Goal: Task Accomplishment & Management: Manage account settings

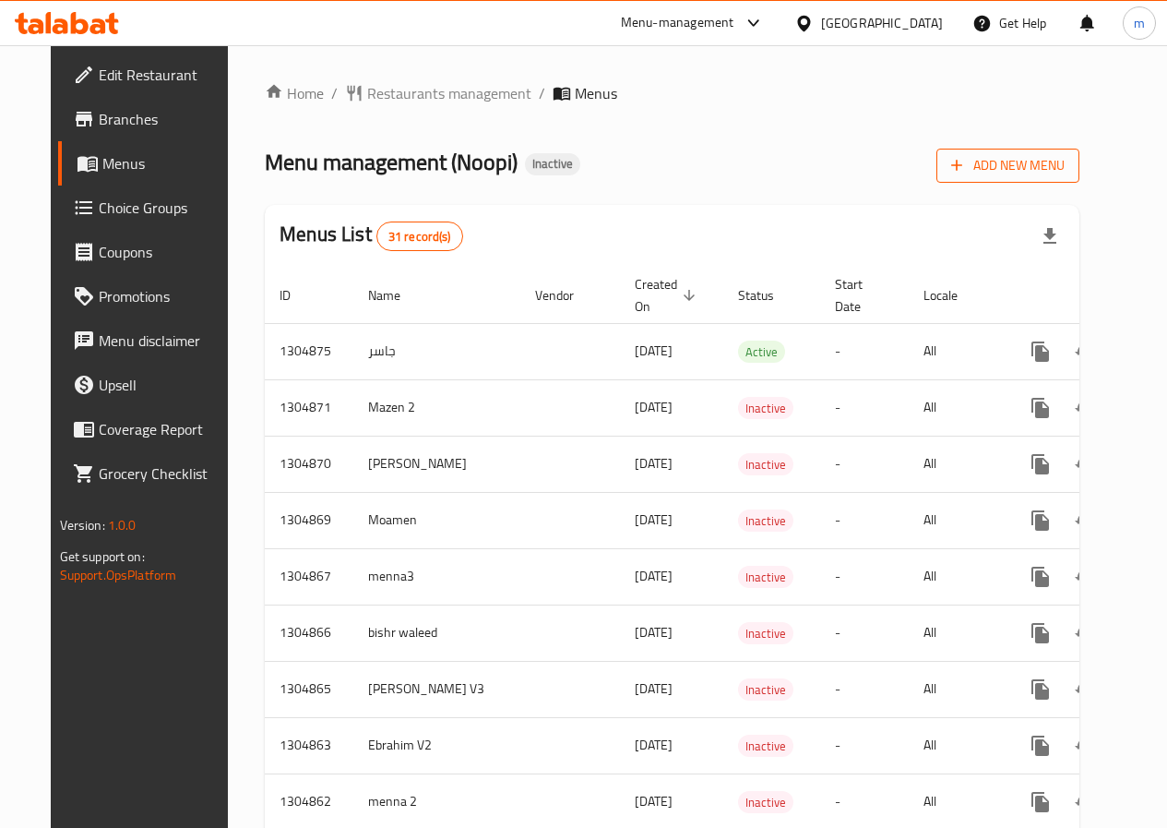
click at [1035, 160] on span "Add New Menu" at bounding box center [1008, 165] width 114 height 23
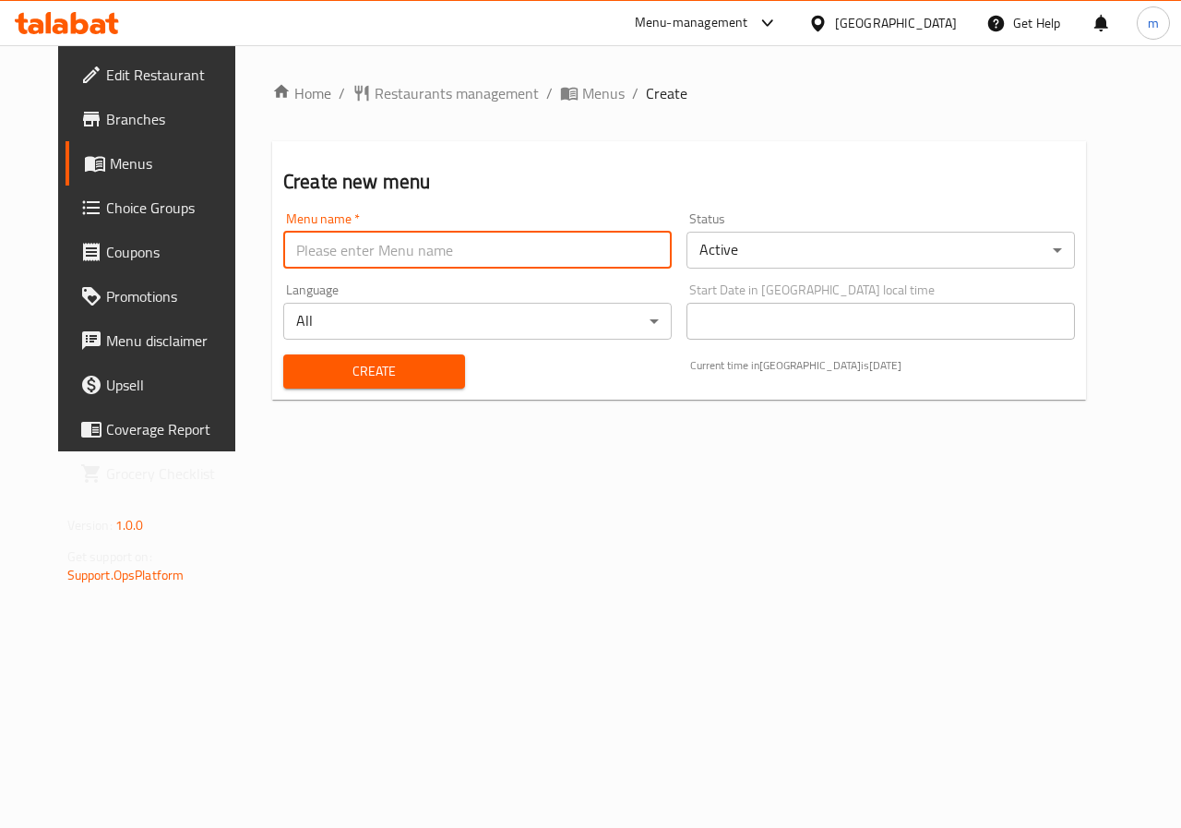
click at [362, 258] on input "text" at bounding box center [477, 250] width 389 height 37
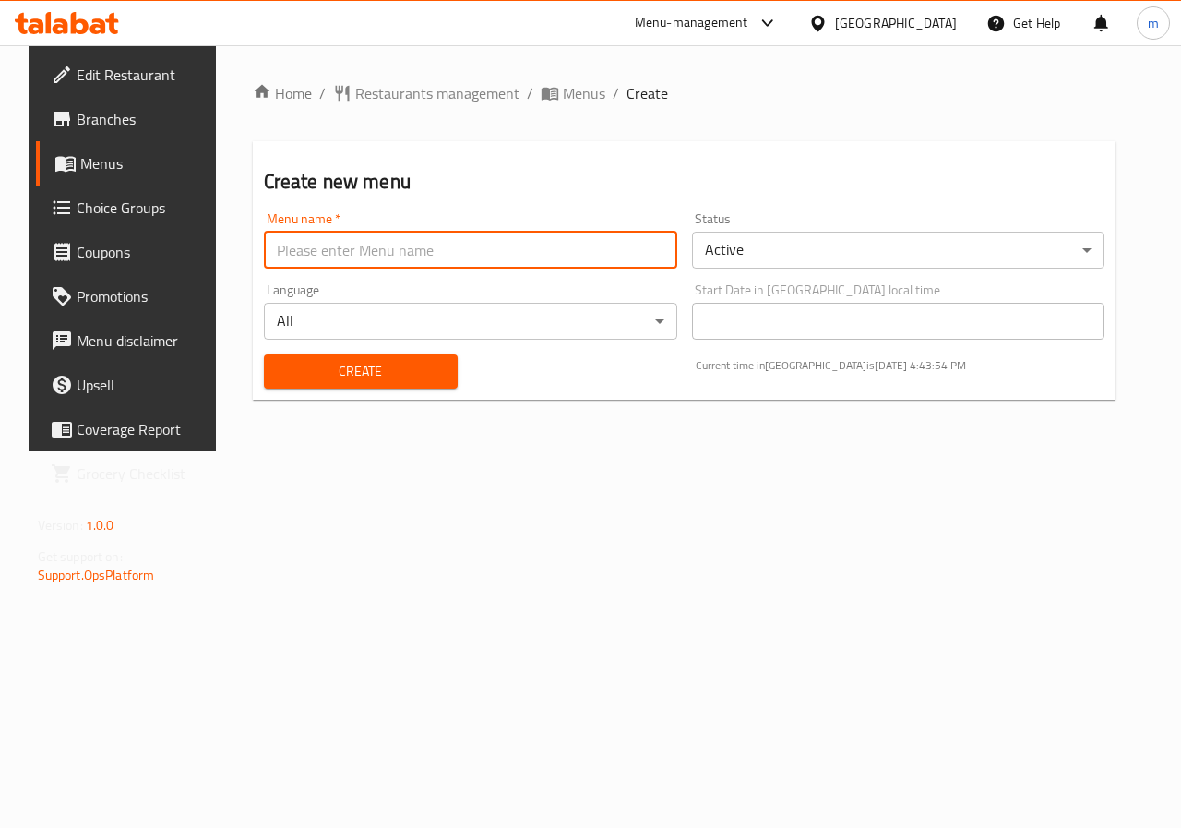
type input "Allam"
click at [414, 381] on span "Create" at bounding box center [361, 371] width 164 height 23
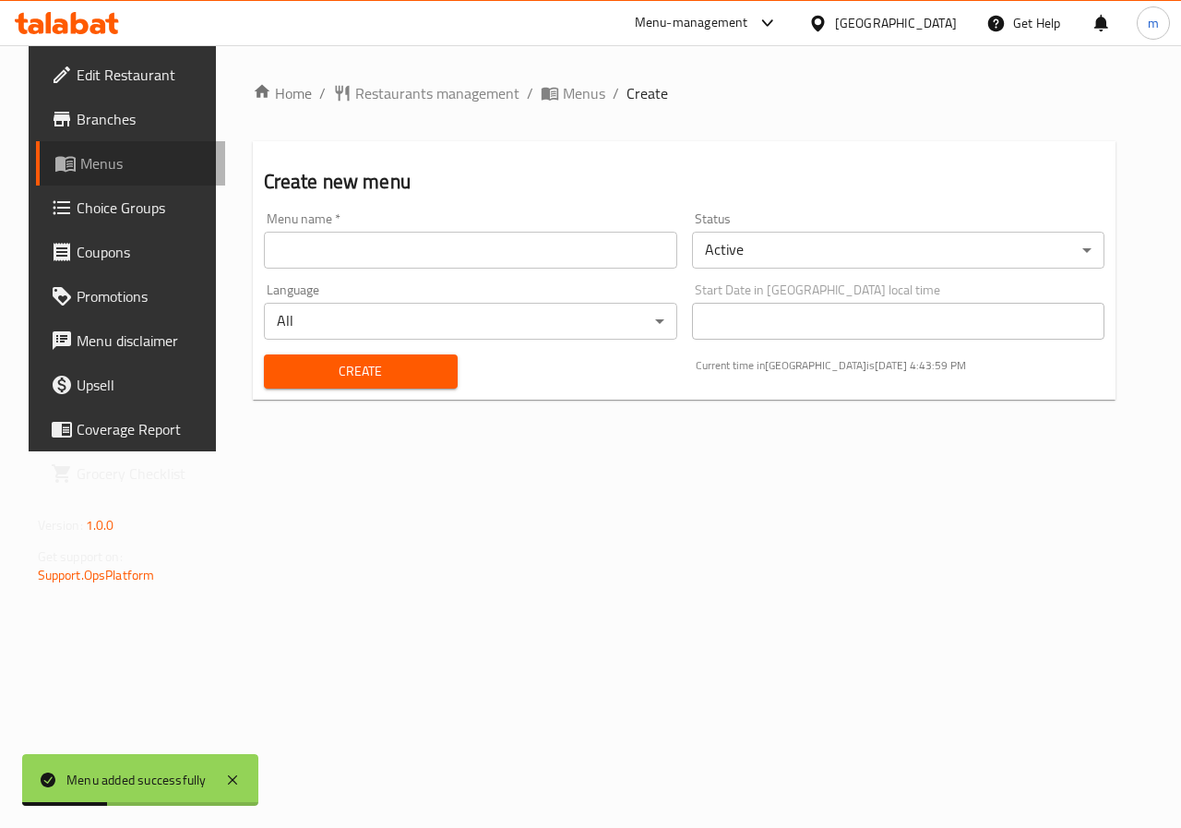
click at [113, 171] on span "Menus" at bounding box center [145, 163] width 131 height 22
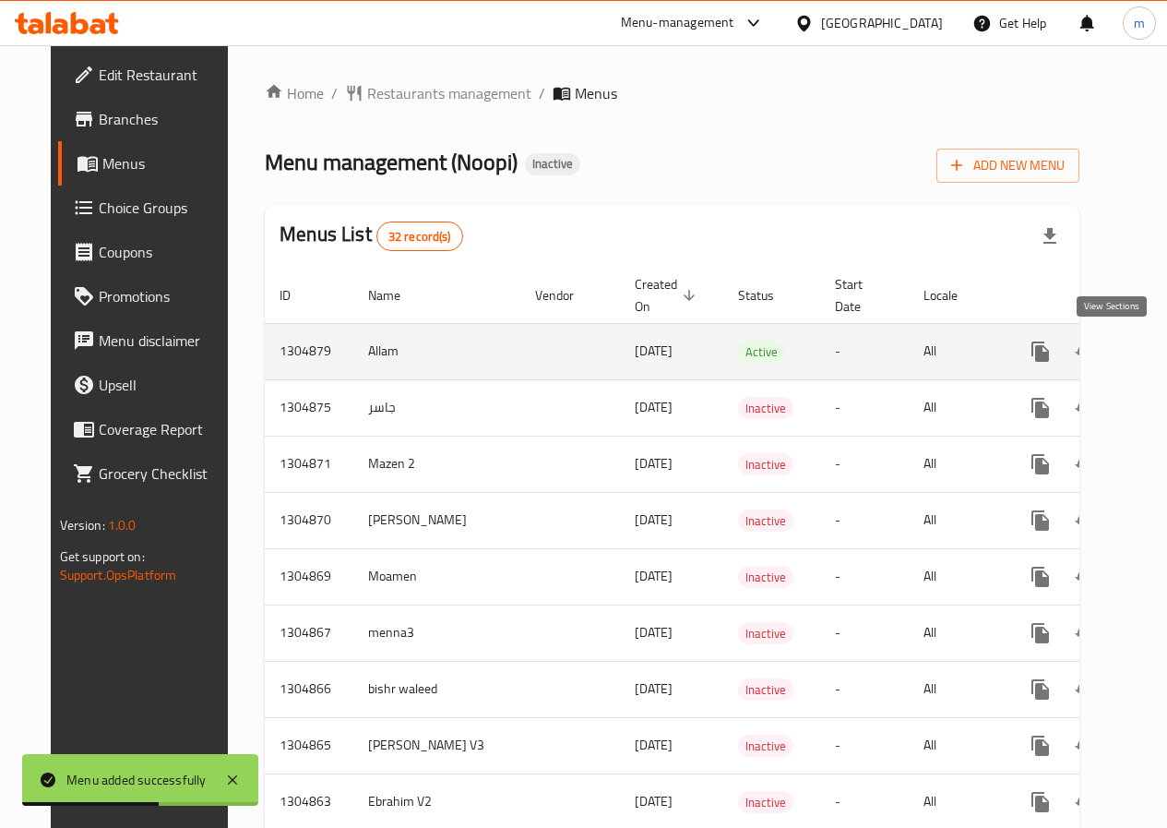
click at [1163, 362] on icon "enhanced table" at bounding box center [1174, 352] width 22 height 22
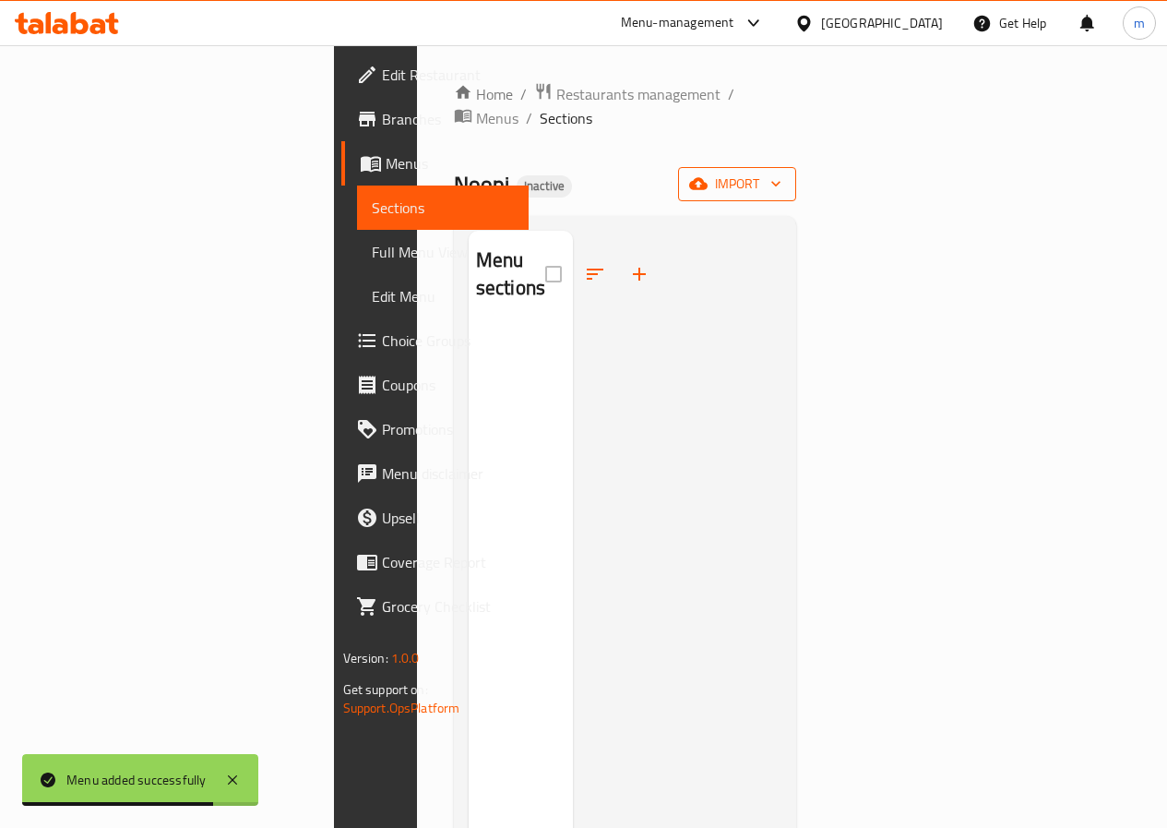
click at [782, 173] on span "import" at bounding box center [737, 184] width 89 height 23
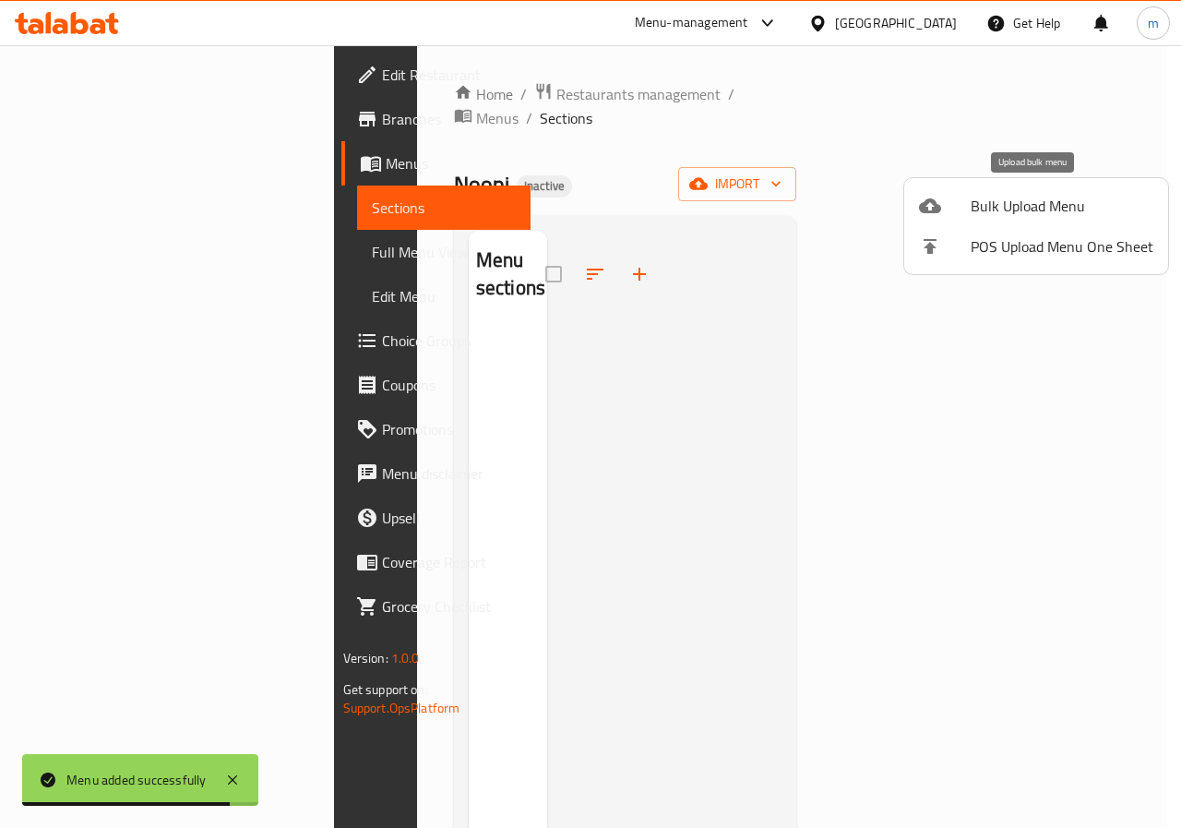
click at [1065, 204] on span "Bulk Upload Menu" at bounding box center [1062, 206] width 183 height 22
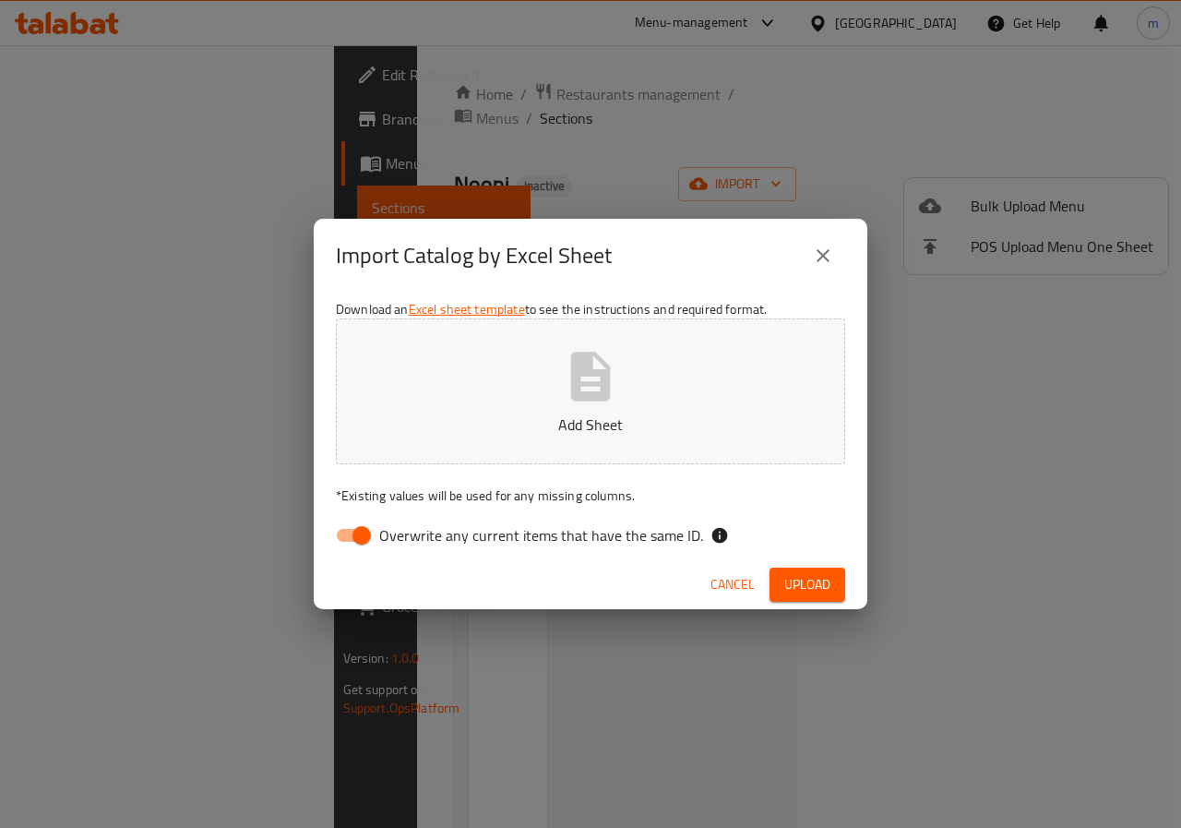
click at [536, 423] on p "Add Sheet" at bounding box center [591, 424] width 452 height 22
click at [368, 535] on input "Overwrite any current items that have the same ID." at bounding box center [361, 535] width 105 height 35
checkbox input "false"
click at [814, 587] on span "Upload" at bounding box center [807, 584] width 46 height 23
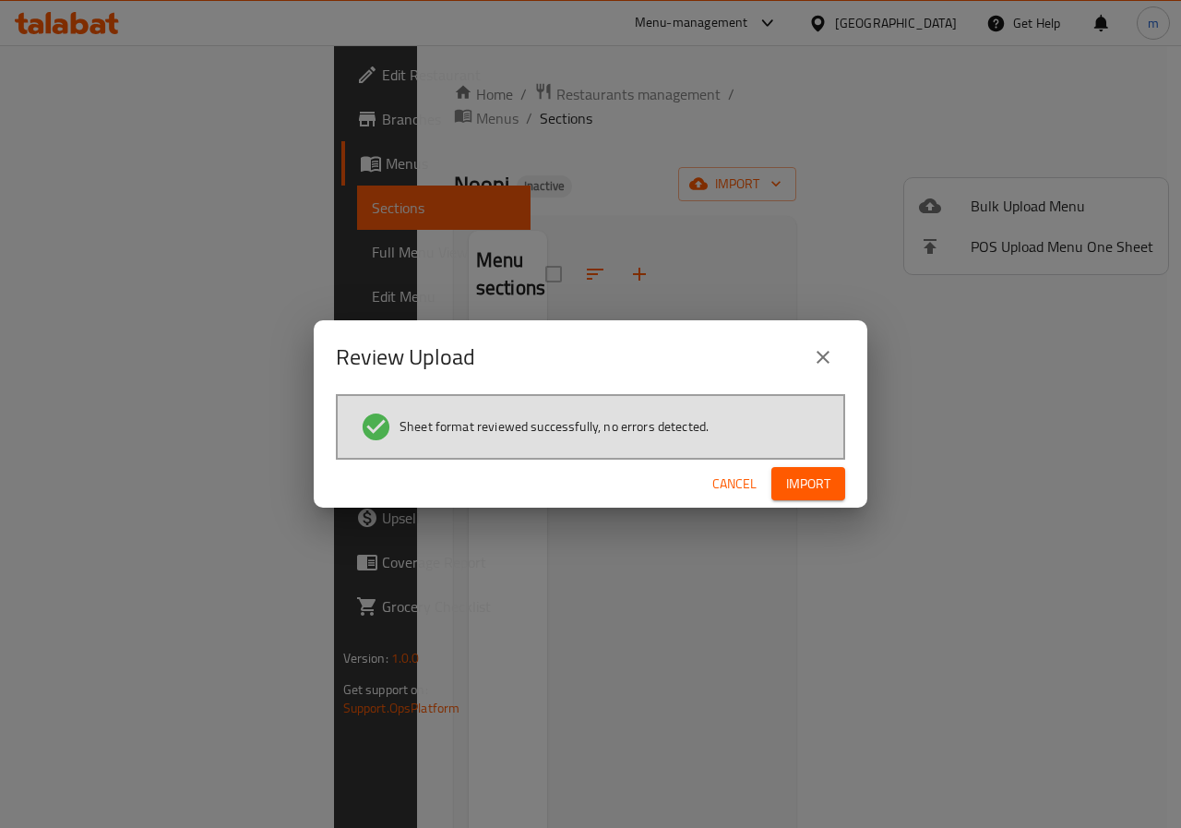
click at [817, 476] on span "Import" at bounding box center [808, 484] width 44 height 23
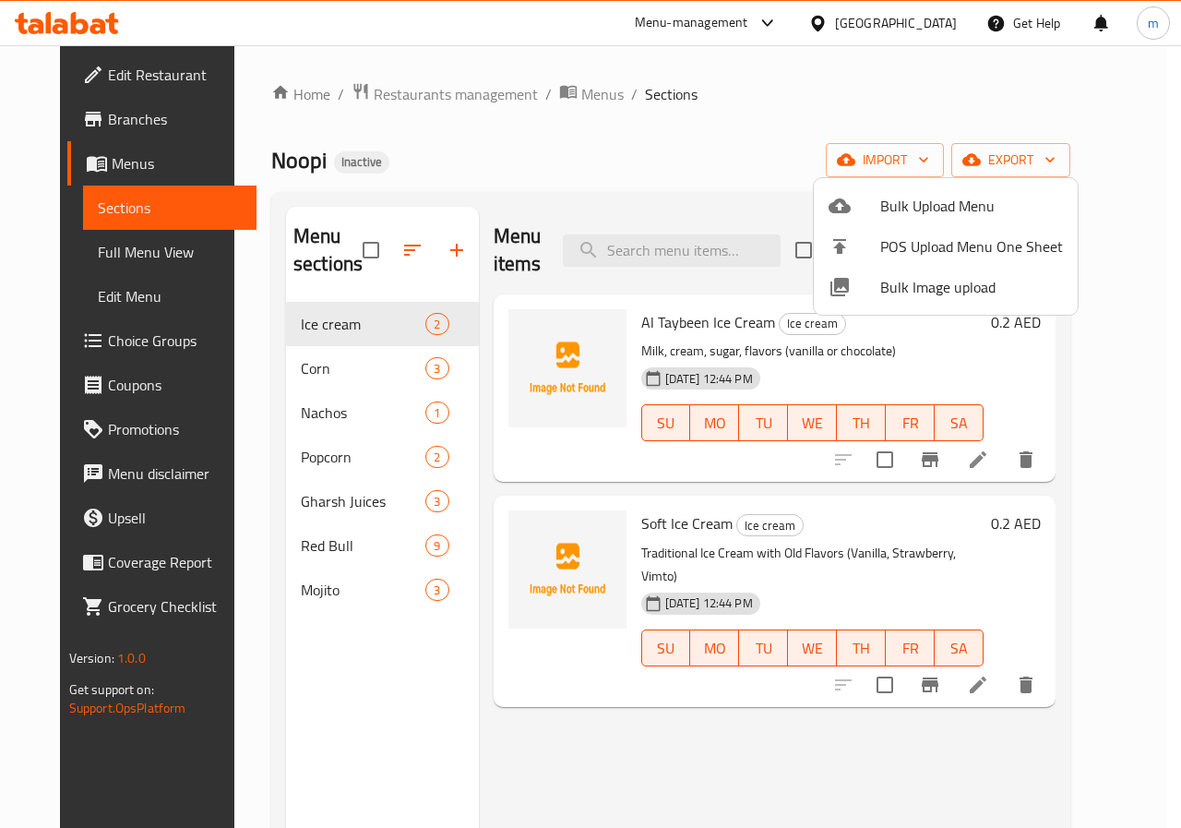
click at [372, 368] on div at bounding box center [590, 414] width 1181 height 828
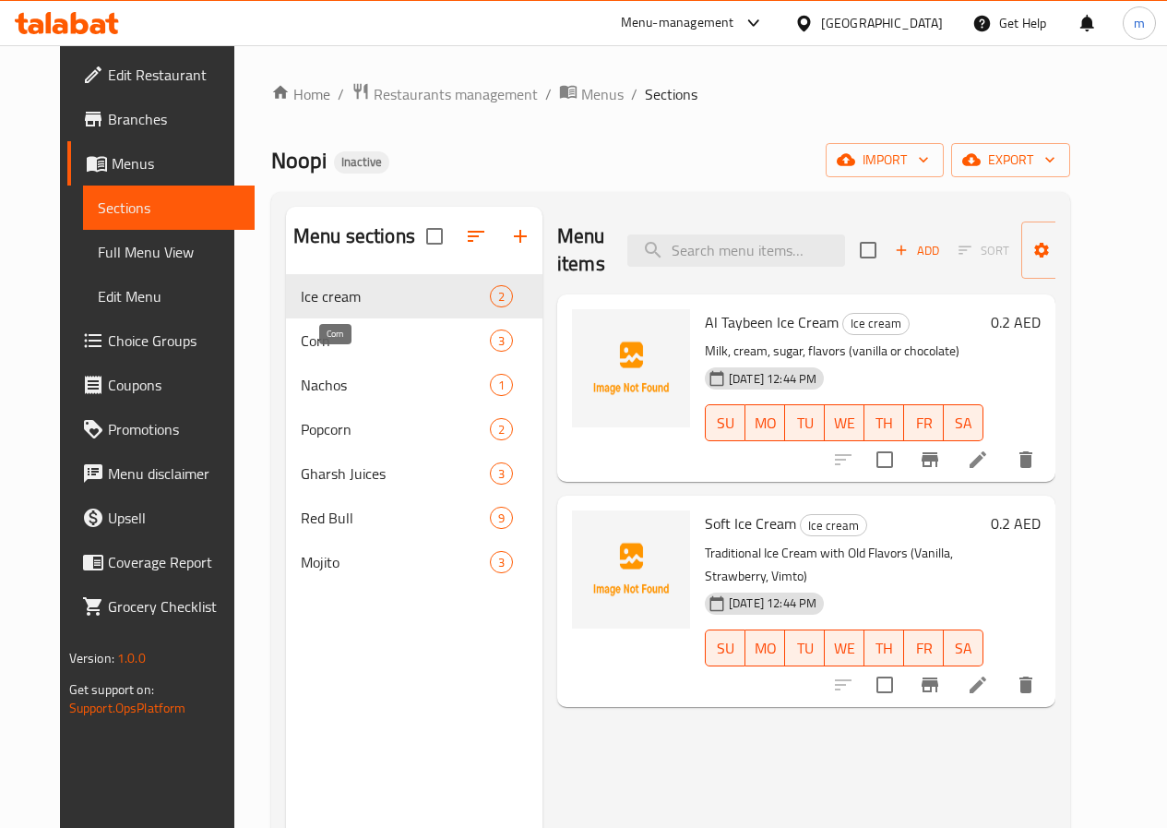
click at [372, 352] on span "Corn" at bounding box center [395, 340] width 189 height 22
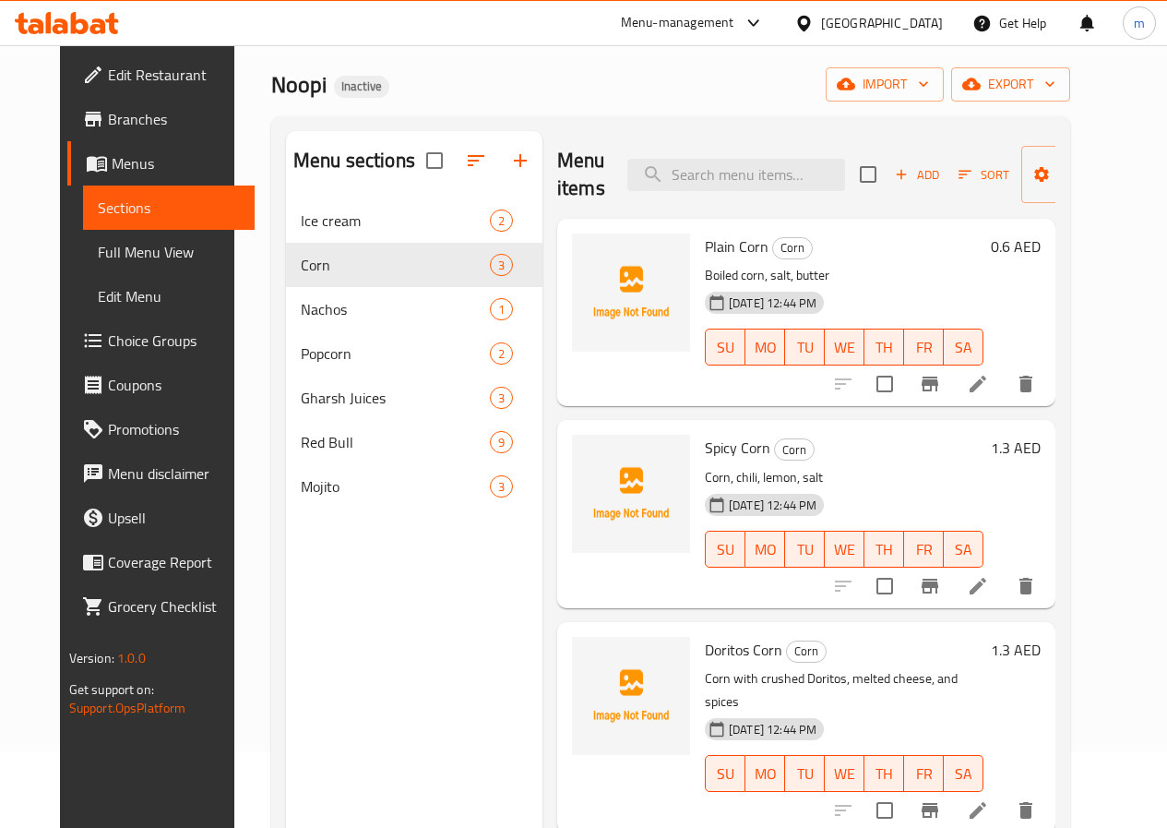
scroll to position [74, 0]
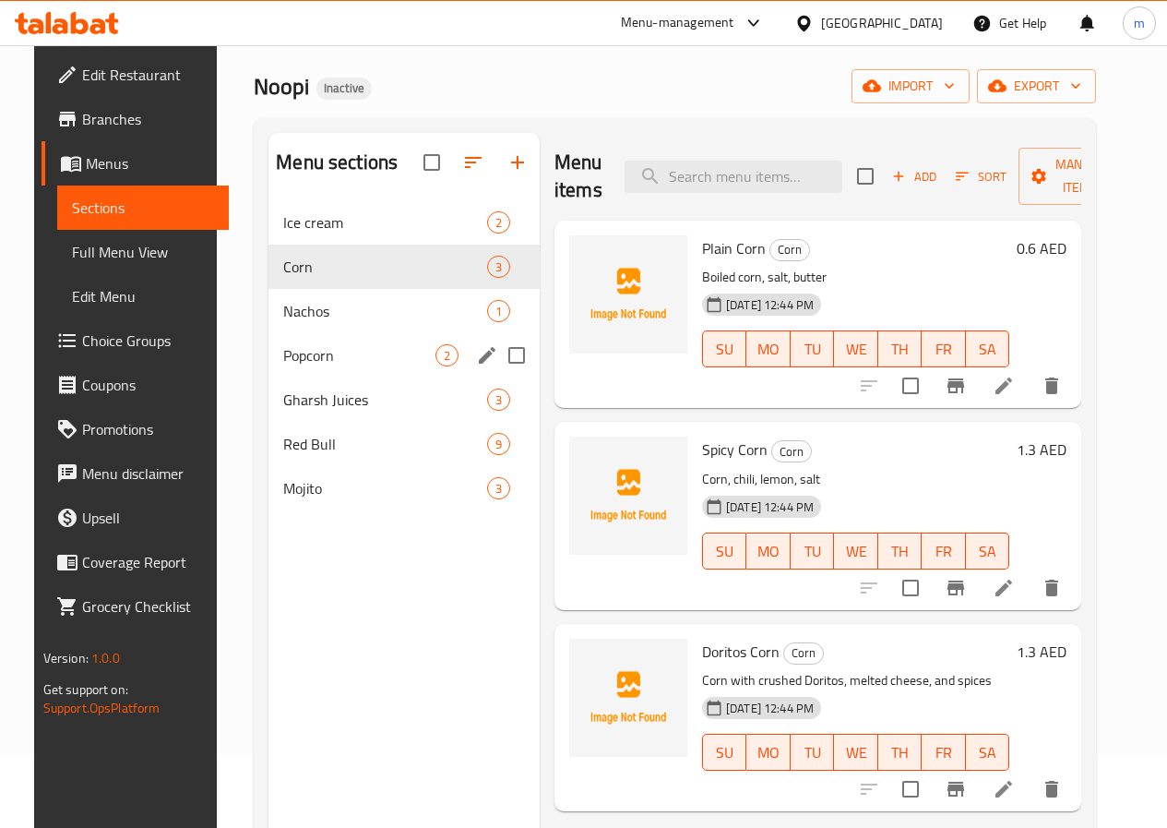
click at [339, 377] on div "Popcorn 2" at bounding box center [404, 355] width 271 height 44
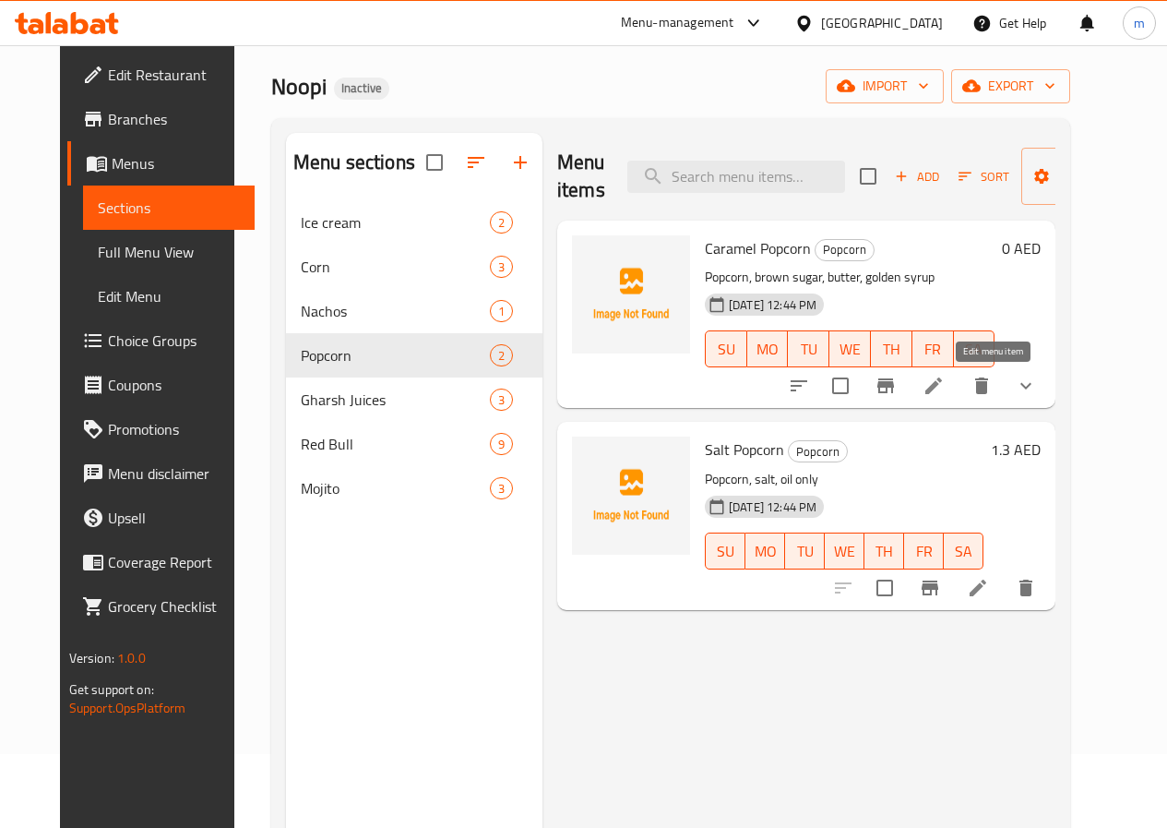
click at [945, 389] on icon at bounding box center [934, 386] width 22 height 22
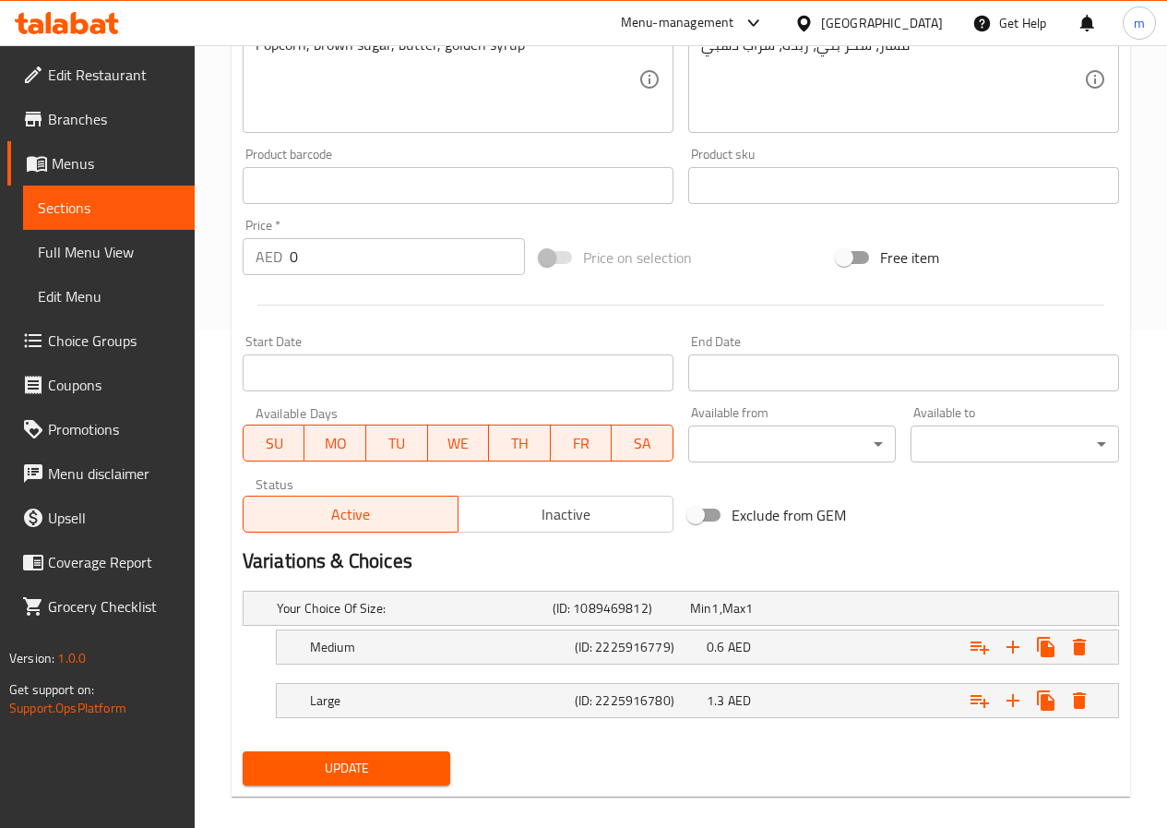
scroll to position [518, 0]
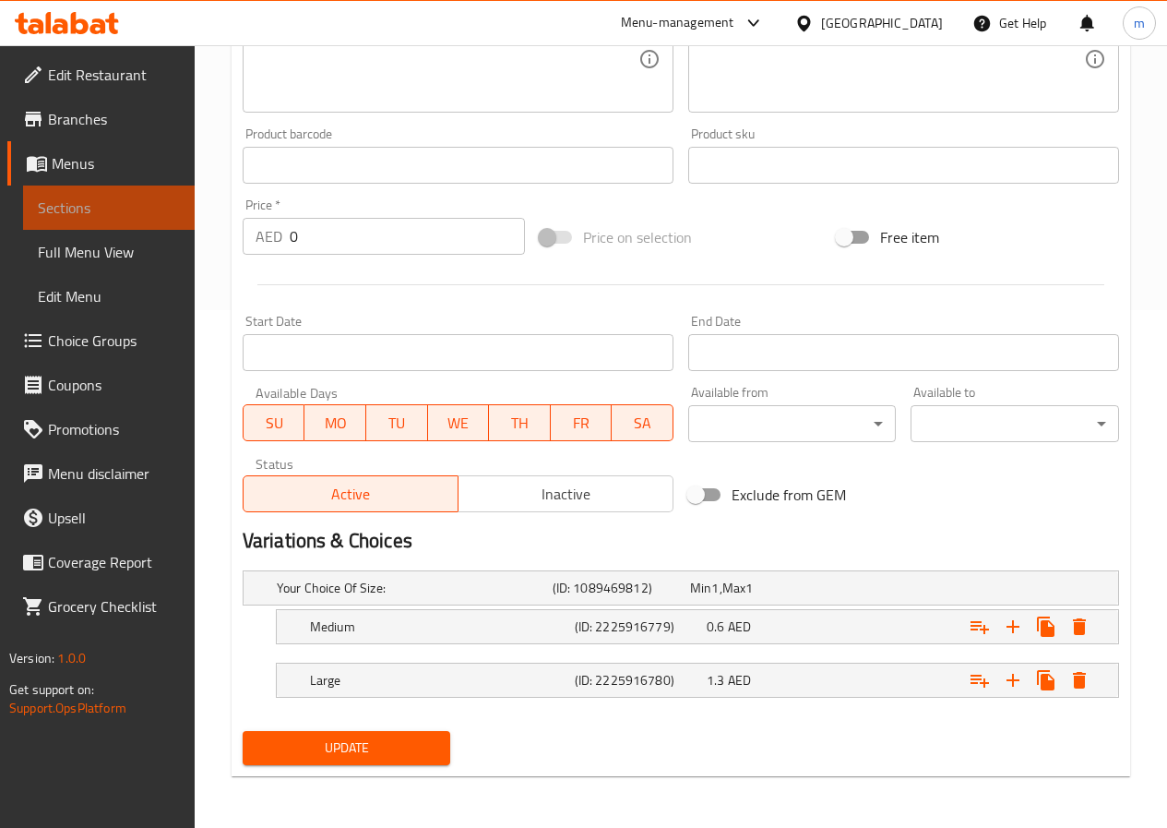
click at [117, 201] on span "Sections" at bounding box center [109, 208] width 142 height 22
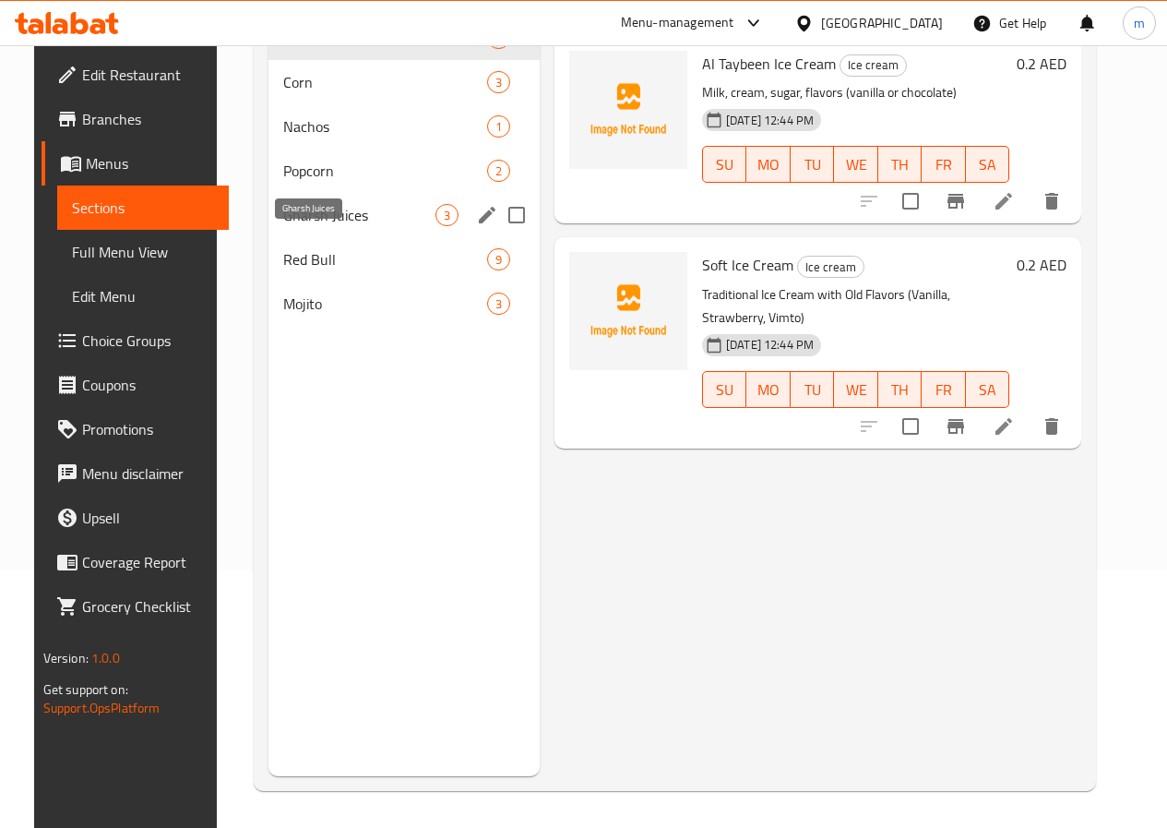
click at [322, 226] on span "Gharsh Juices" at bounding box center [359, 215] width 152 height 22
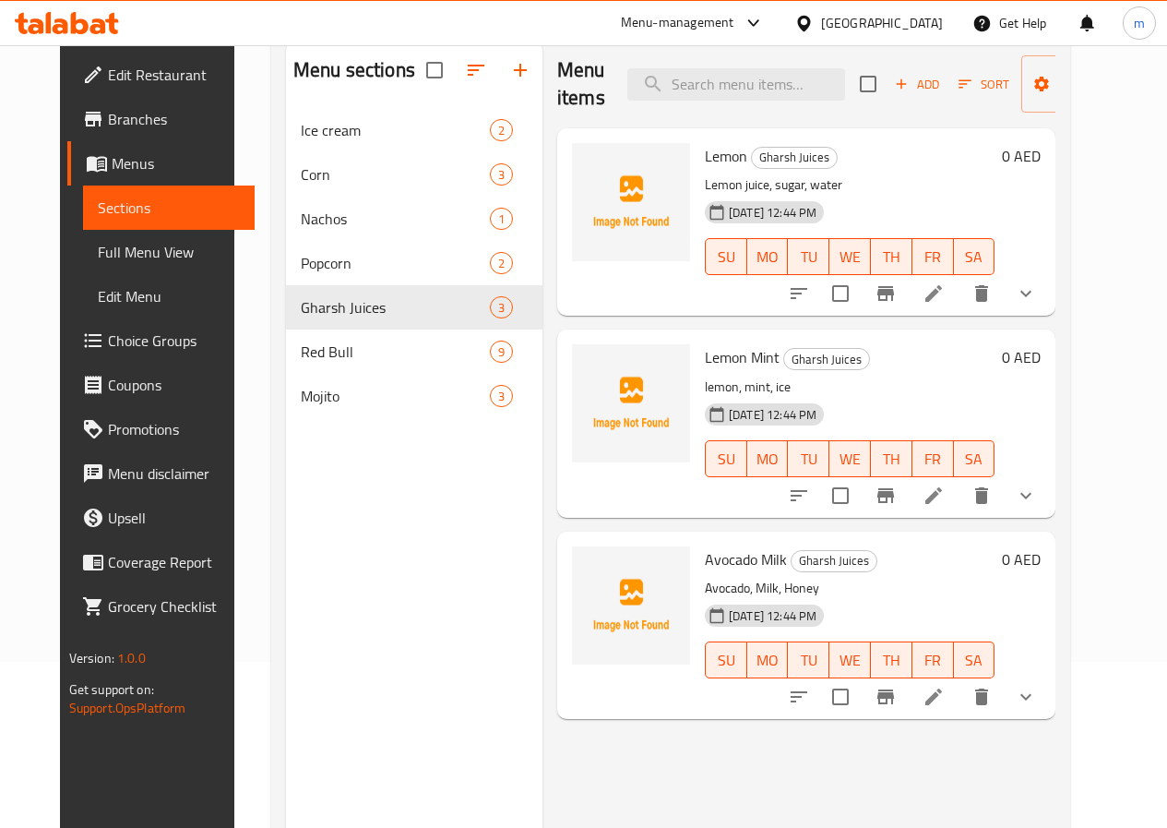
scroll to position [74, 0]
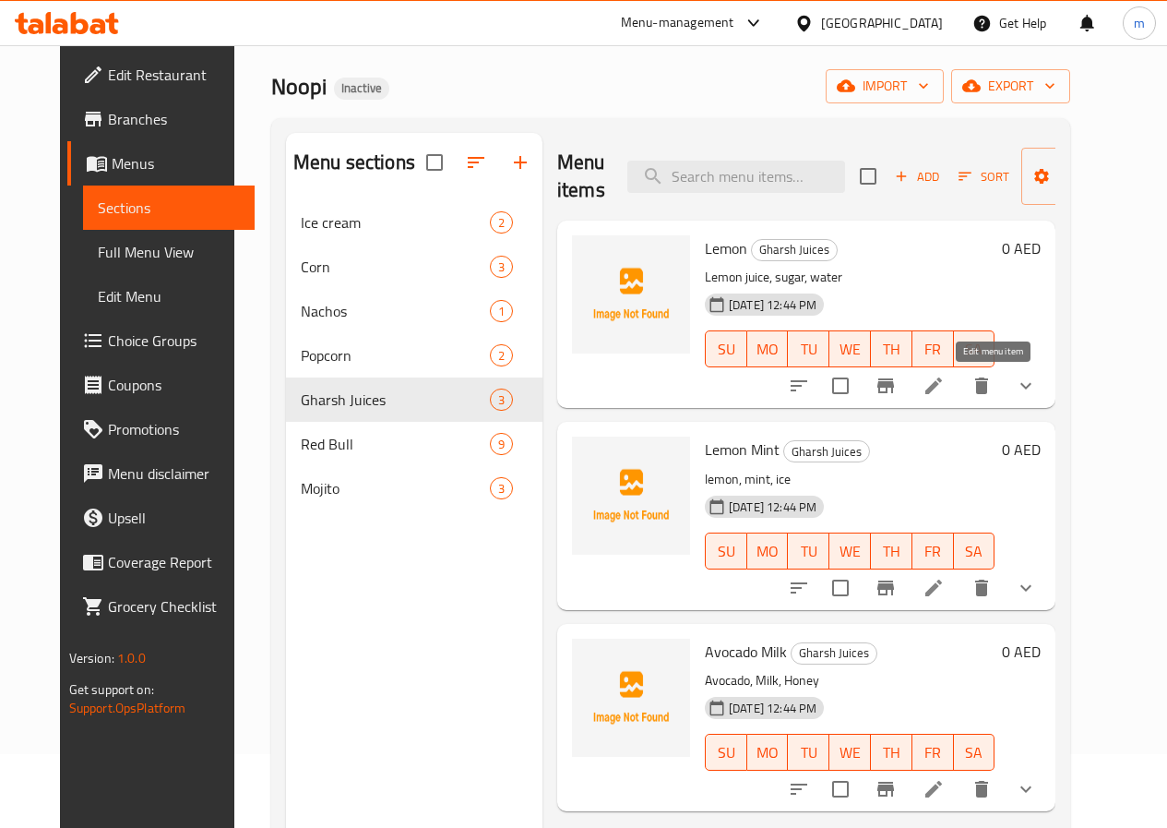
click at [942, 380] on icon at bounding box center [934, 385] width 17 height 17
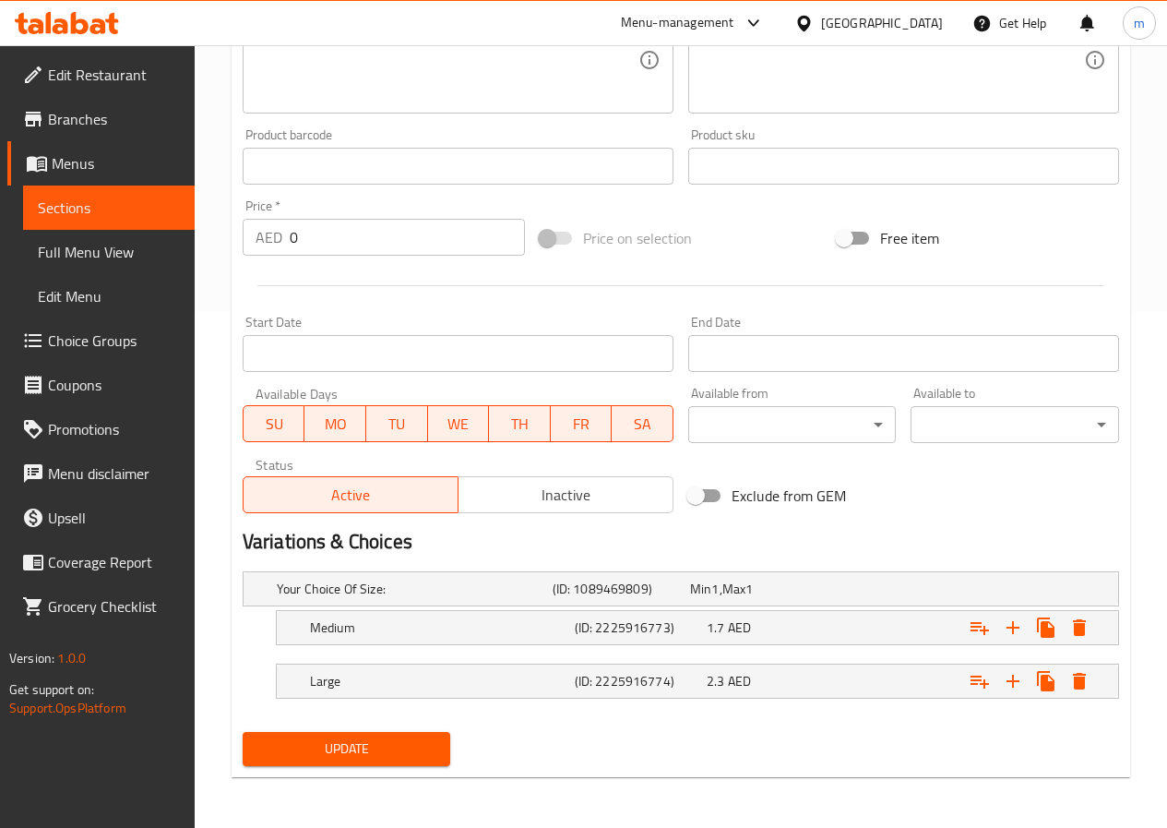
scroll to position [518, 0]
click at [113, 209] on span "Sections" at bounding box center [109, 208] width 142 height 22
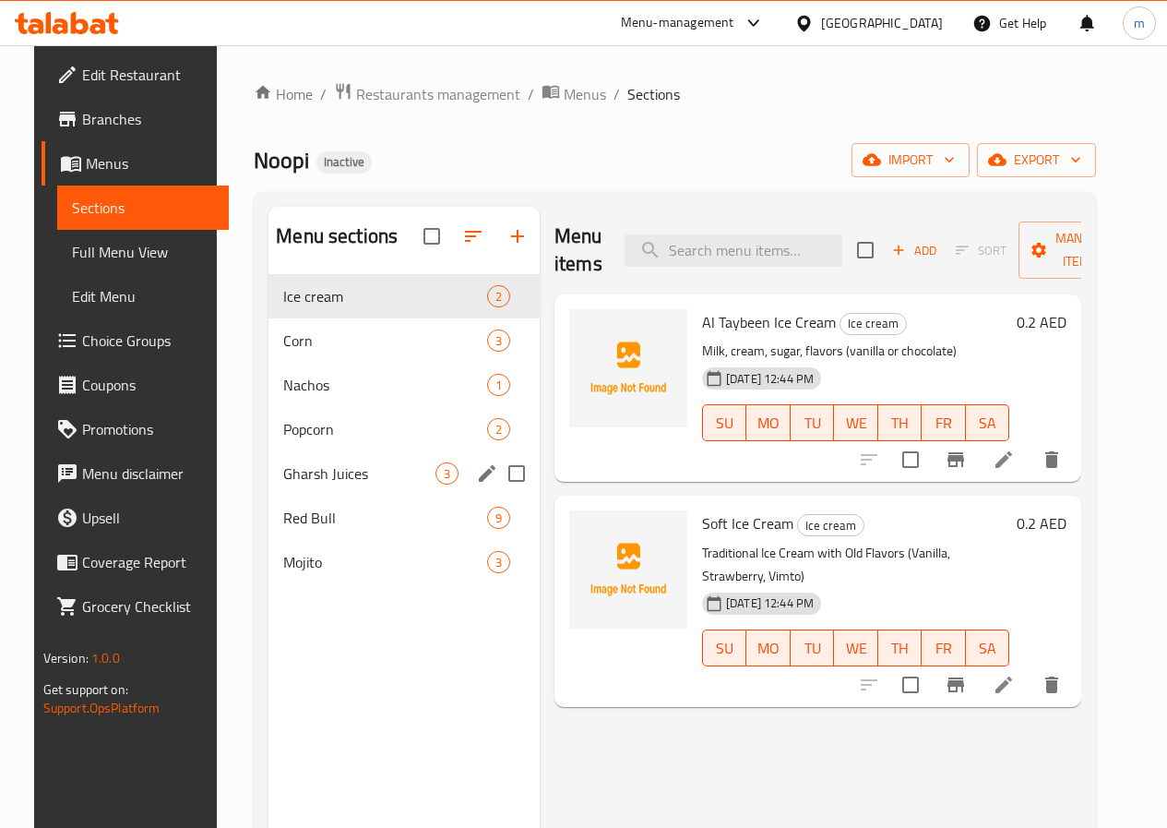
click at [310, 485] on span "Gharsh Juices" at bounding box center [359, 473] width 152 height 22
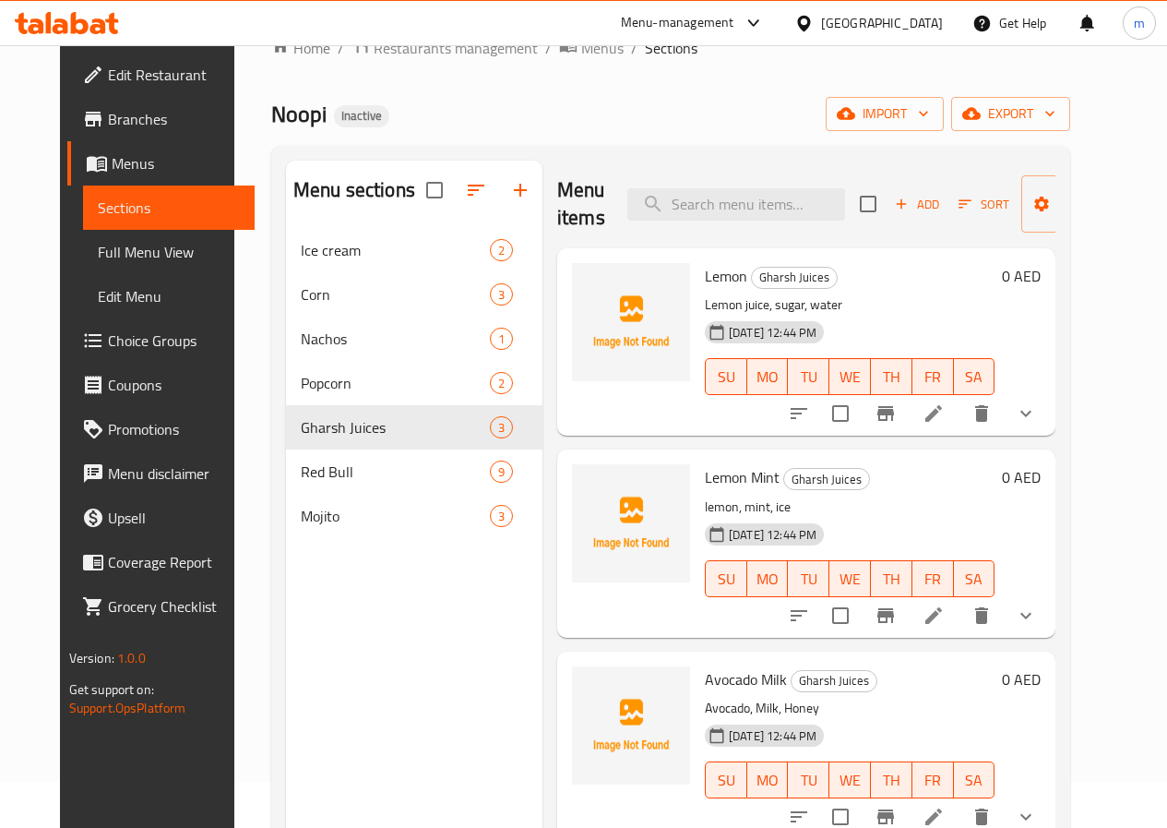
scroll to position [92, 0]
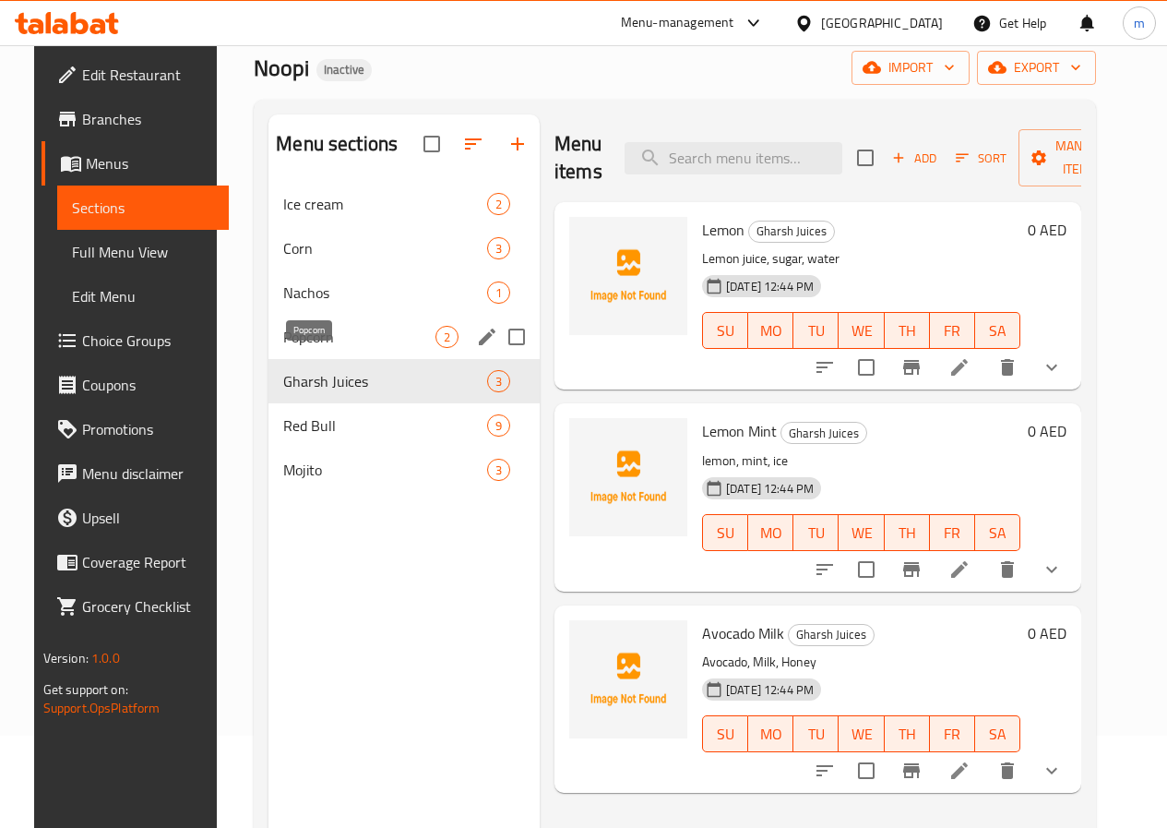
click at [328, 348] on span "Popcorn" at bounding box center [359, 337] width 152 height 22
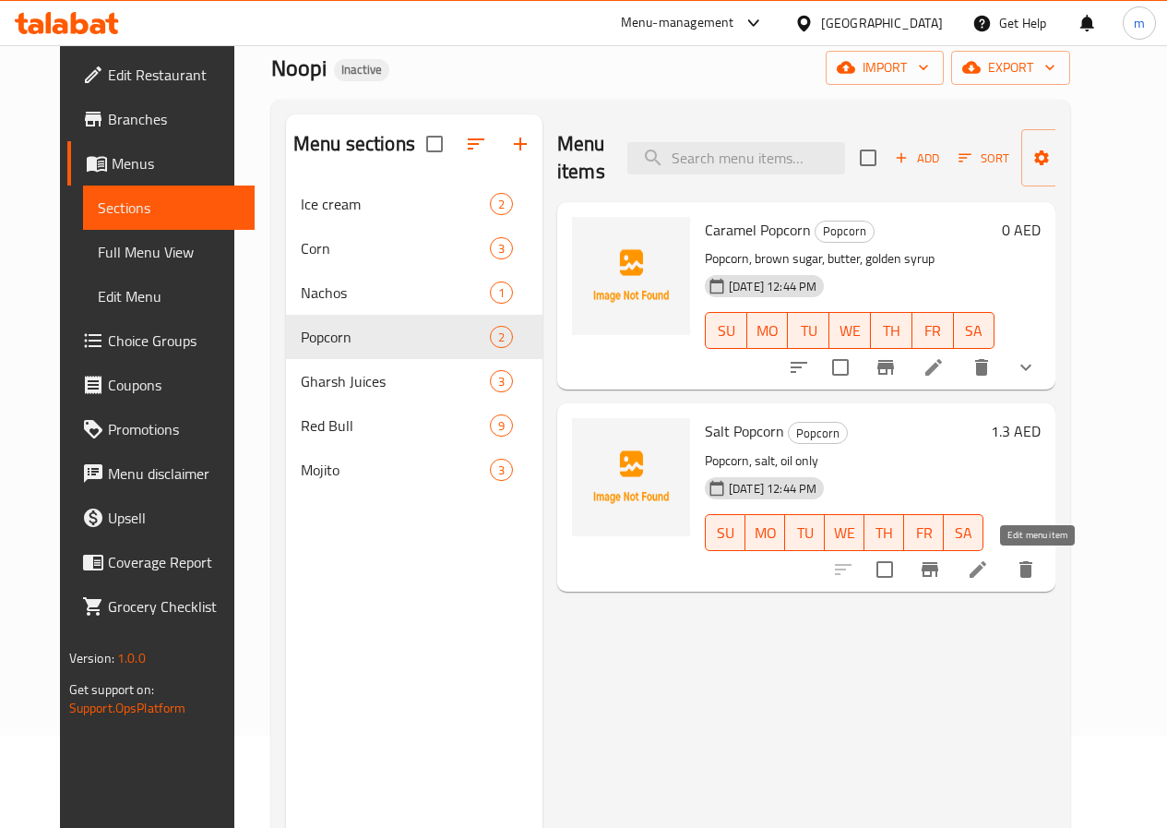
click at [989, 572] on icon at bounding box center [978, 569] width 22 height 22
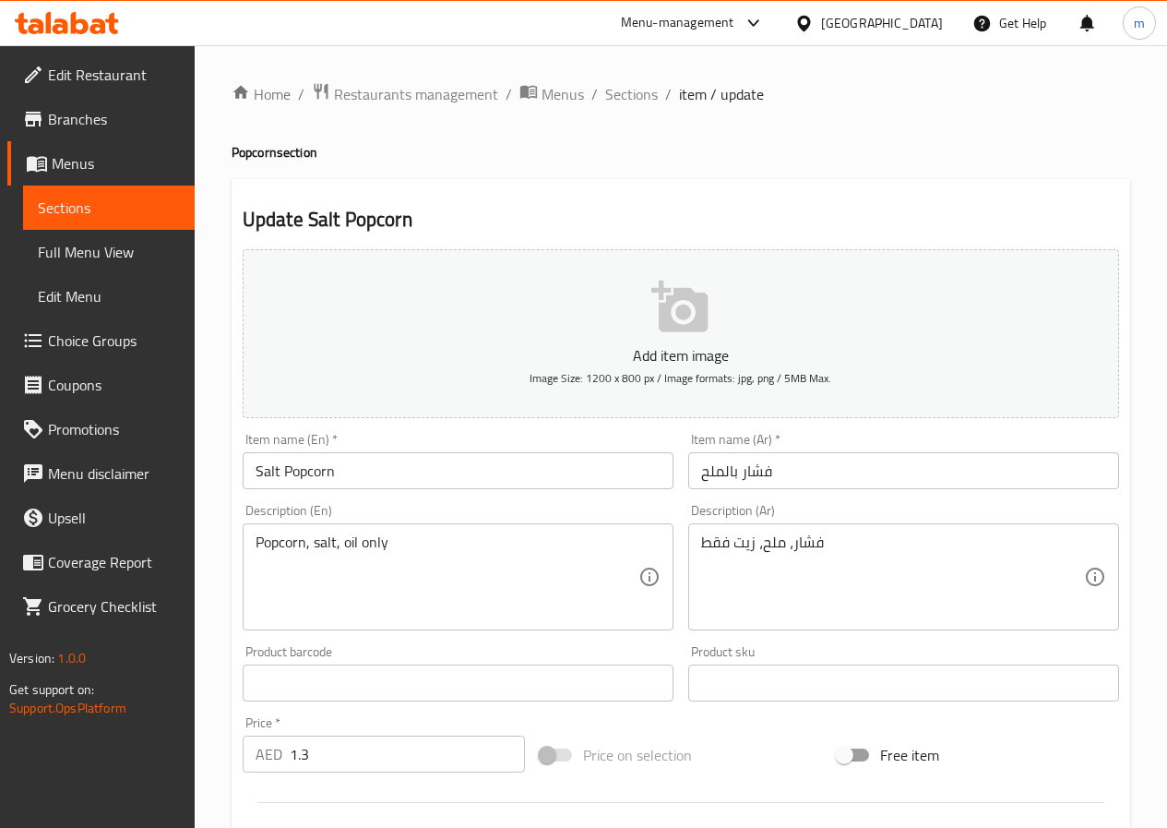
click at [104, 169] on span "Menus" at bounding box center [116, 163] width 128 height 22
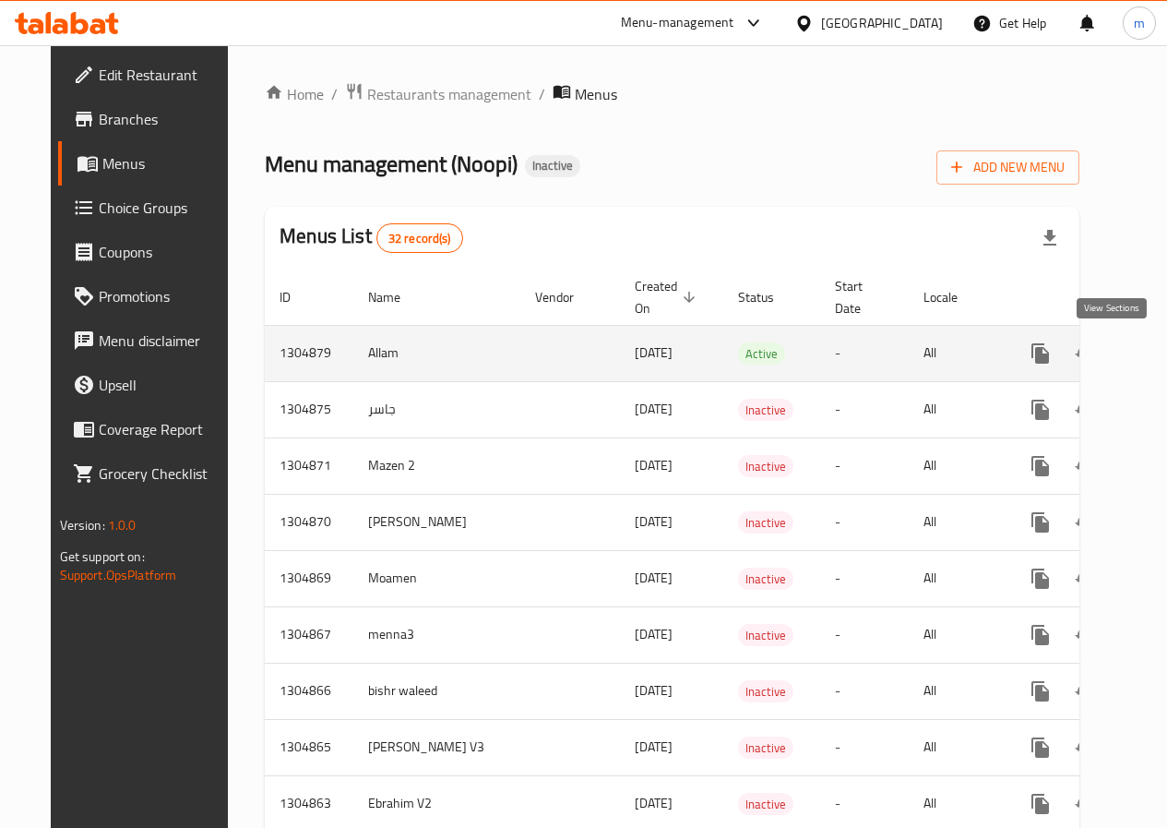
click at [1163, 352] on icon "enhanced table" at bounding box center [1174, 353] width 22 height 22
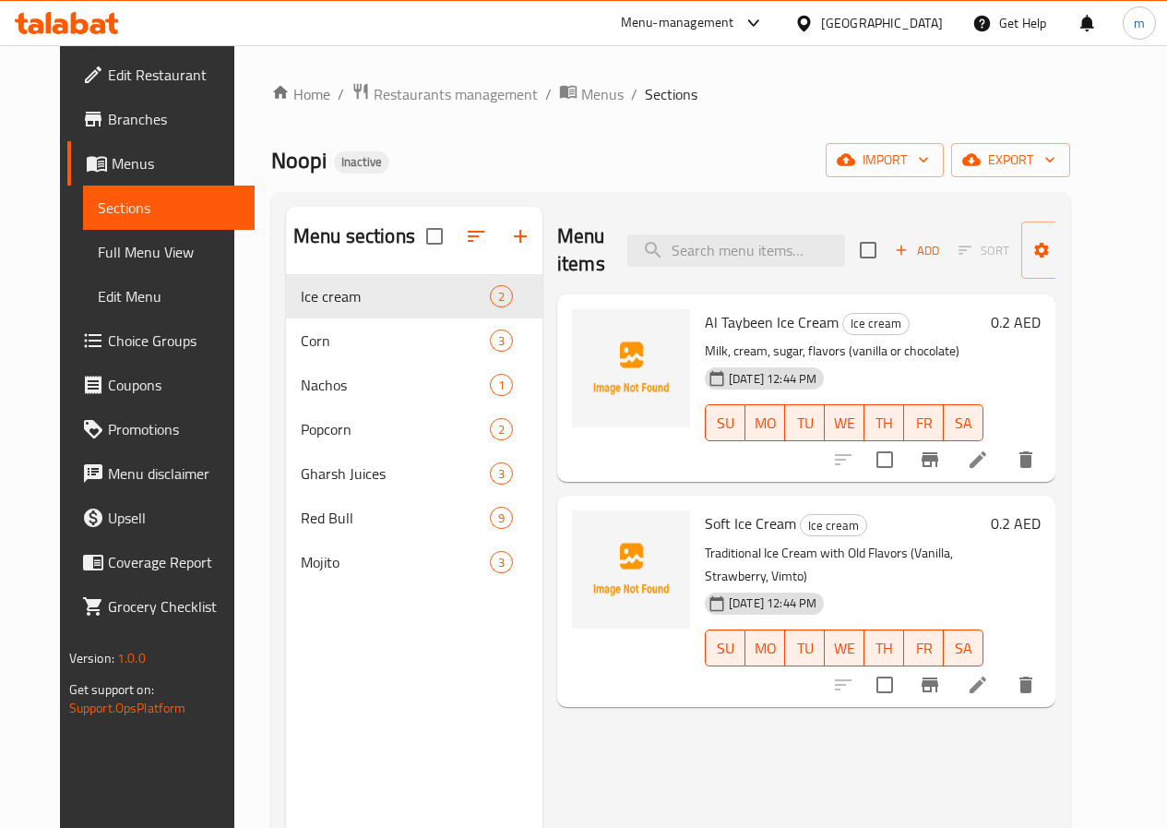
click at [112, 168] on span "Menus" at bounding box center [176, 163] width 128 height 22
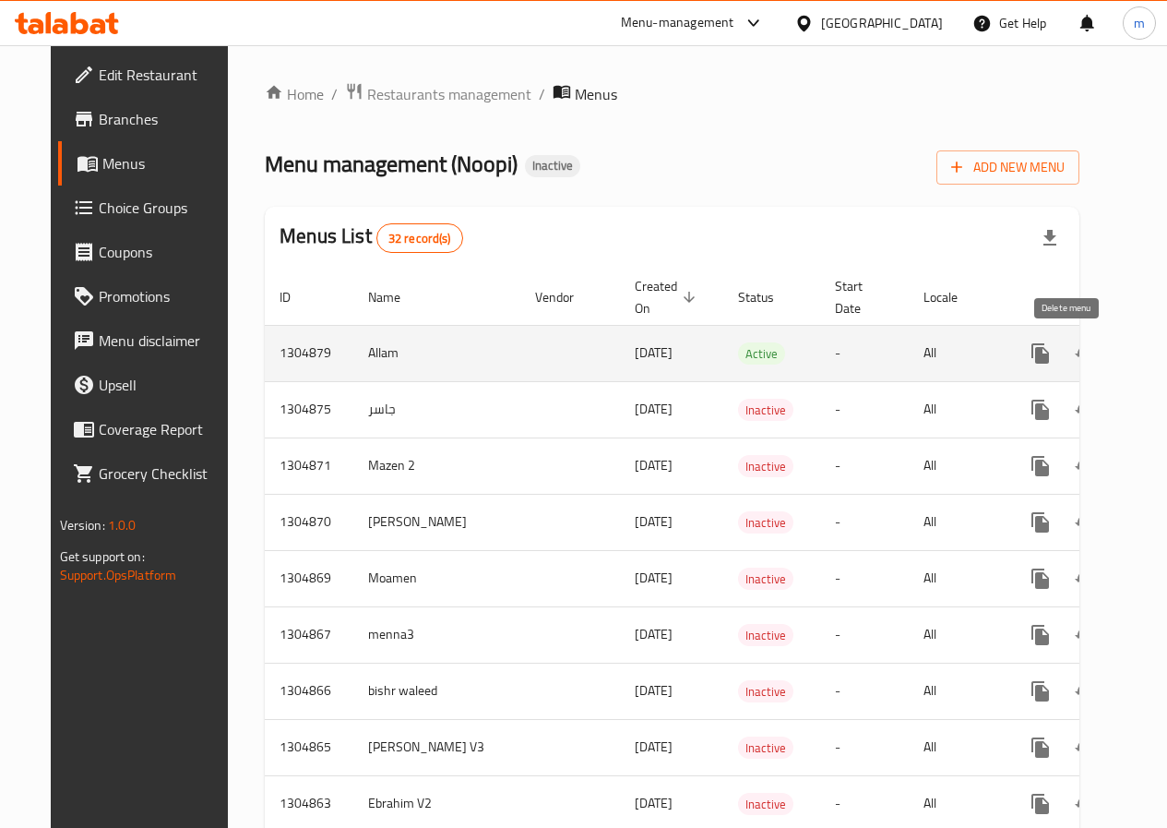
click at [1123, 353] on icon "enhanced table" at bounding box center [1129, 353] width 13 height 17
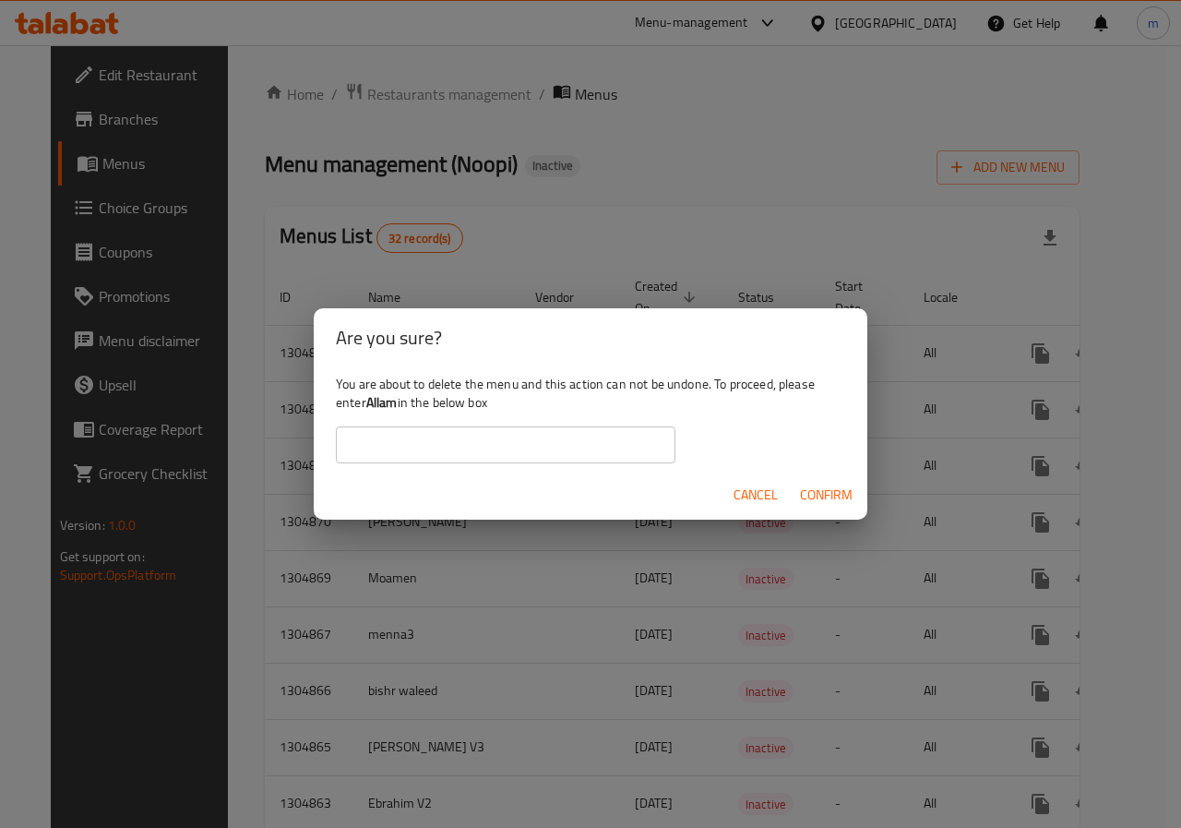
click at [463, 442] on input "text" at bounding box center [506, 444] width 340 height 37
type input "Allam"
click at [838, 503] on span "Confirm" at bounding box center [826, 495] width 53 height 23
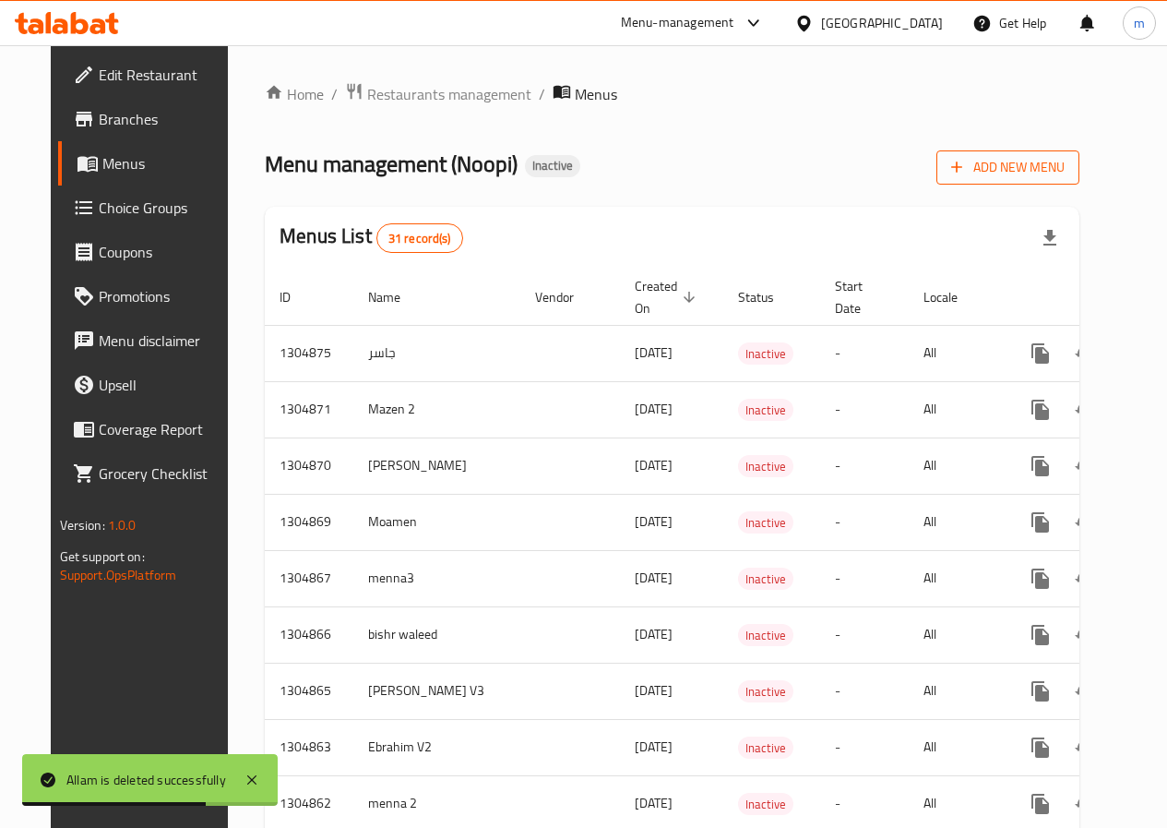
click at [1036, 153] on button "Add New Menu" at bounding box center [1008, 167] width 143 height 34
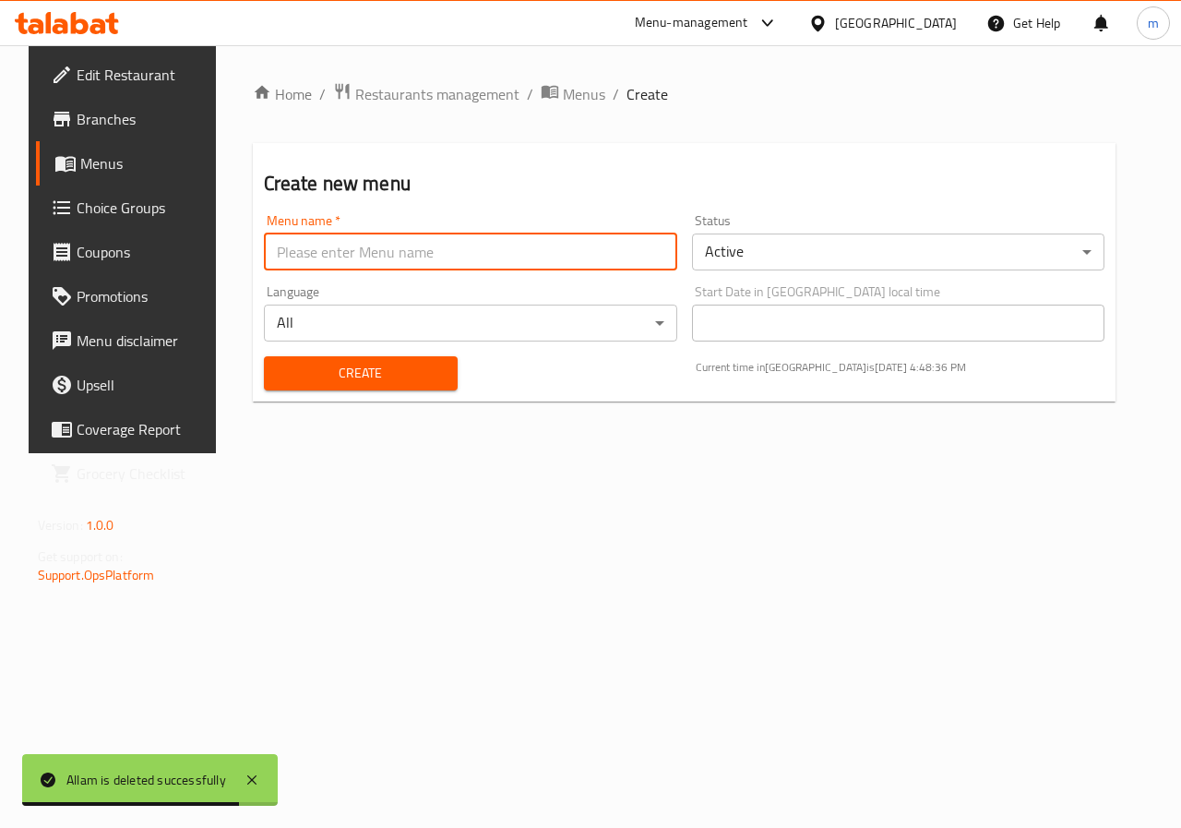
click at [489, 268] on input "text" at bounding box center [470, 251] width 413 height 37
type input "Allam"
click at [399, 370] on span "Create" at bounding box center [361, 373] width 164 height 23
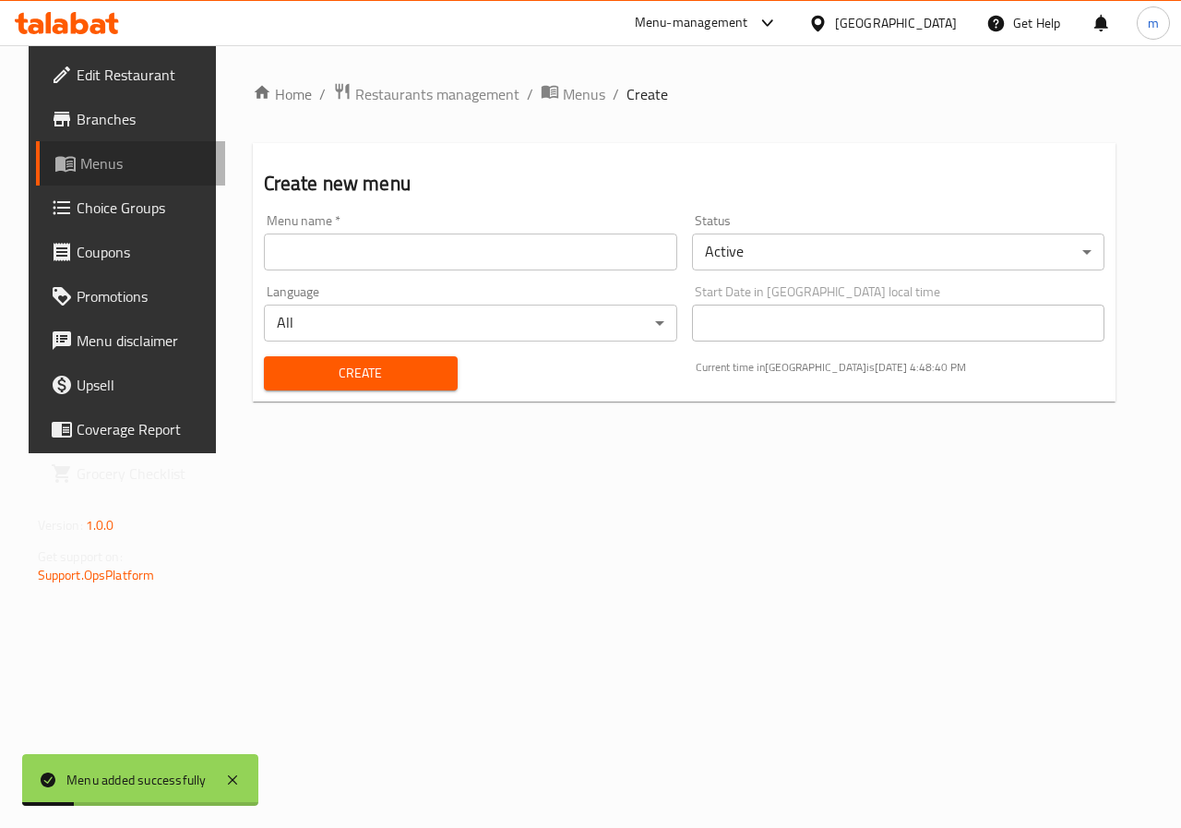
click at [99, 161] on span "Menus" at bounding box center [145, 163] width 131 height 22
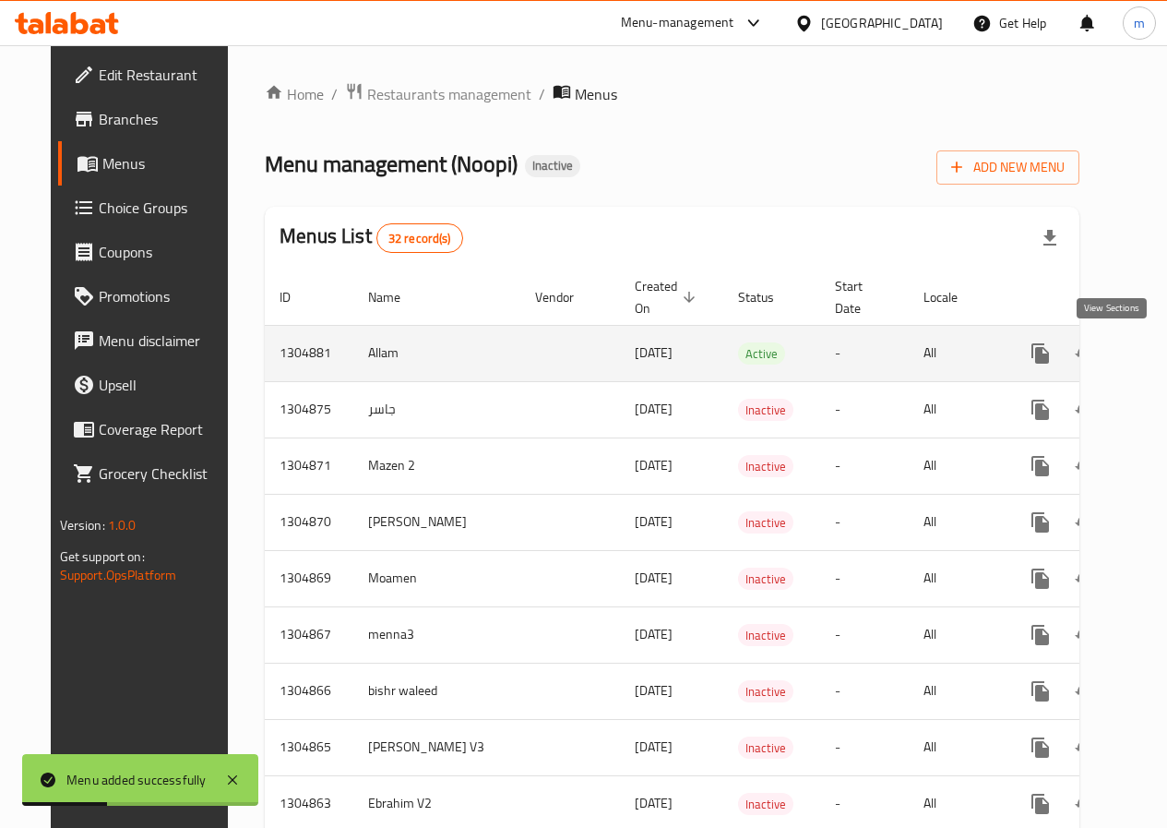
click at [1163, 350] on icon "enhanced table" at bounding box center [1174, 353] width 22 height 22
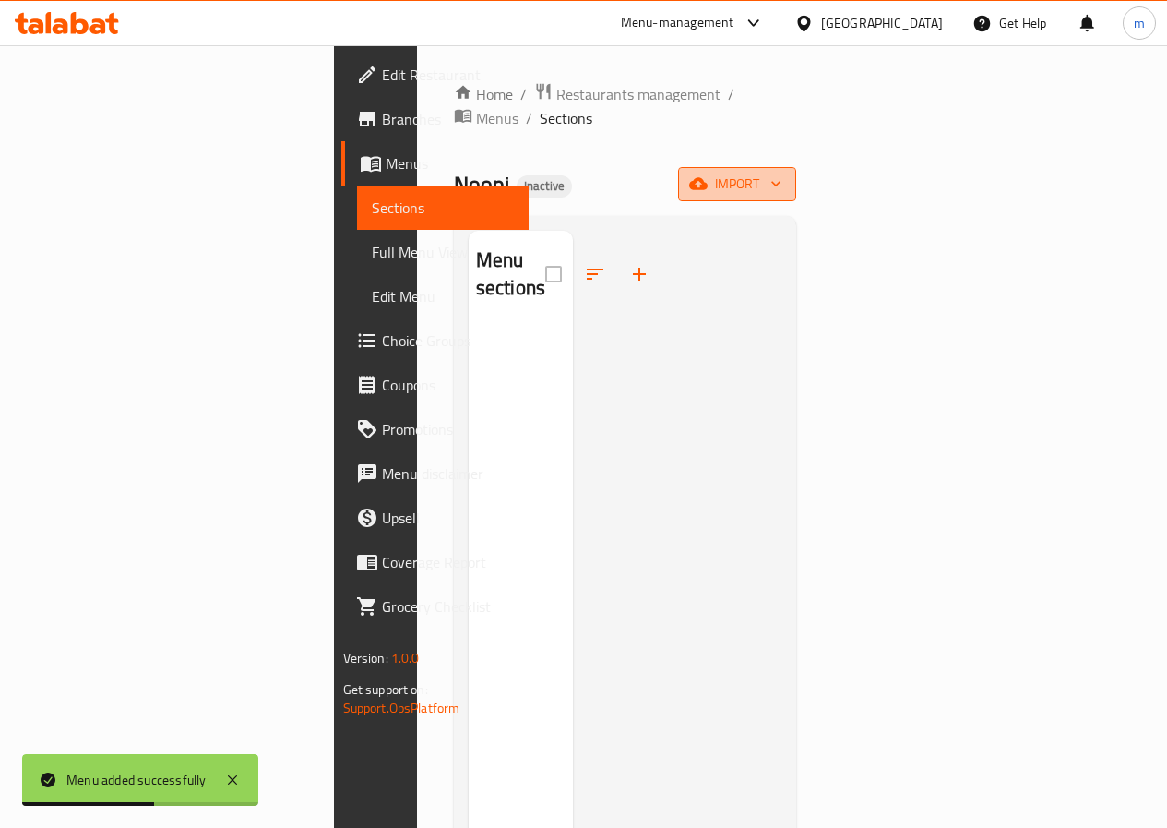
click at [782, 173] on span "import" at bounding box center [737, 184] width 89 height 23
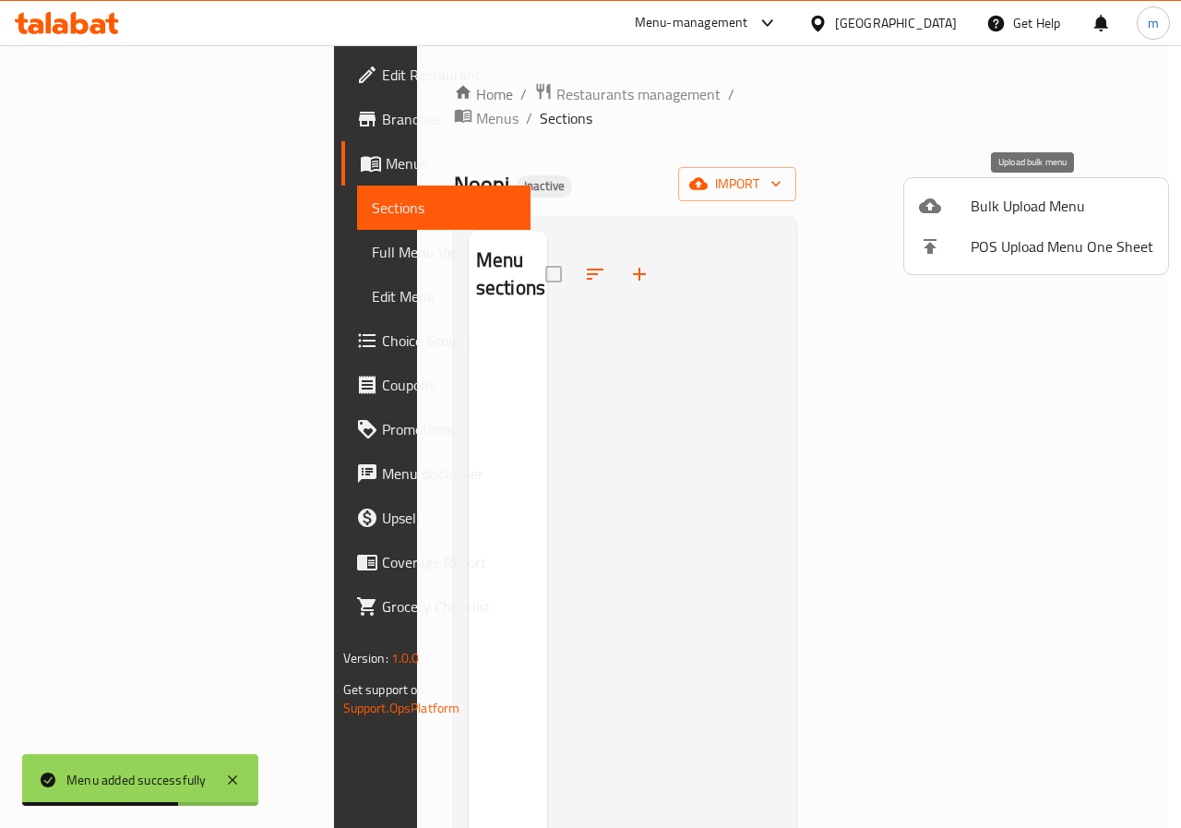
click at [1014, 210] on span "Bulk Upload Menu" at bounding box center [1062, 206] width 183 height 22
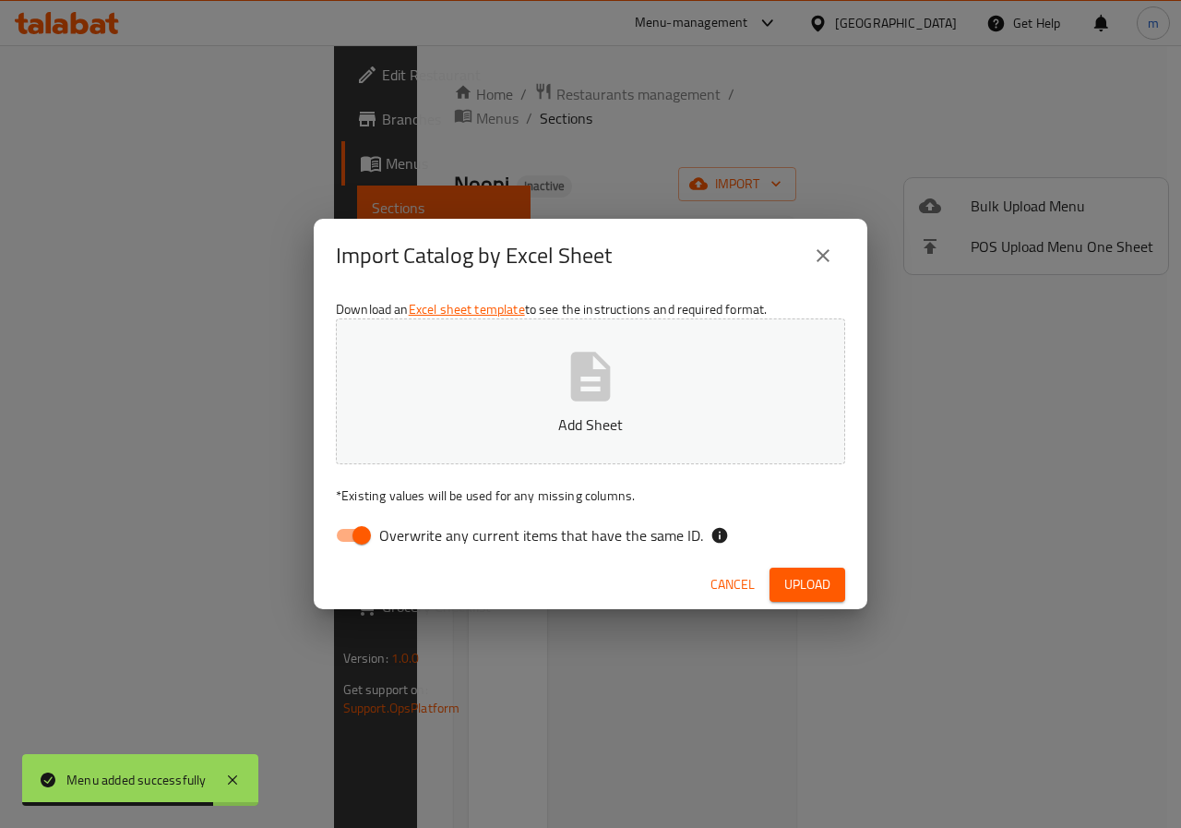
click at [477, 534] on span "Overwrite any current items that have the same ID." at bounding box center [541, 535] width 324 height 22
click at [414, 534] on input "Overwrite any current items that have the same ID." at bounding box center [361, 535] width 105 height 35
checkbox input "false"
click at [542, 420] on p "Add Sheet" at bounding box center [591, 424] width 452 height 22
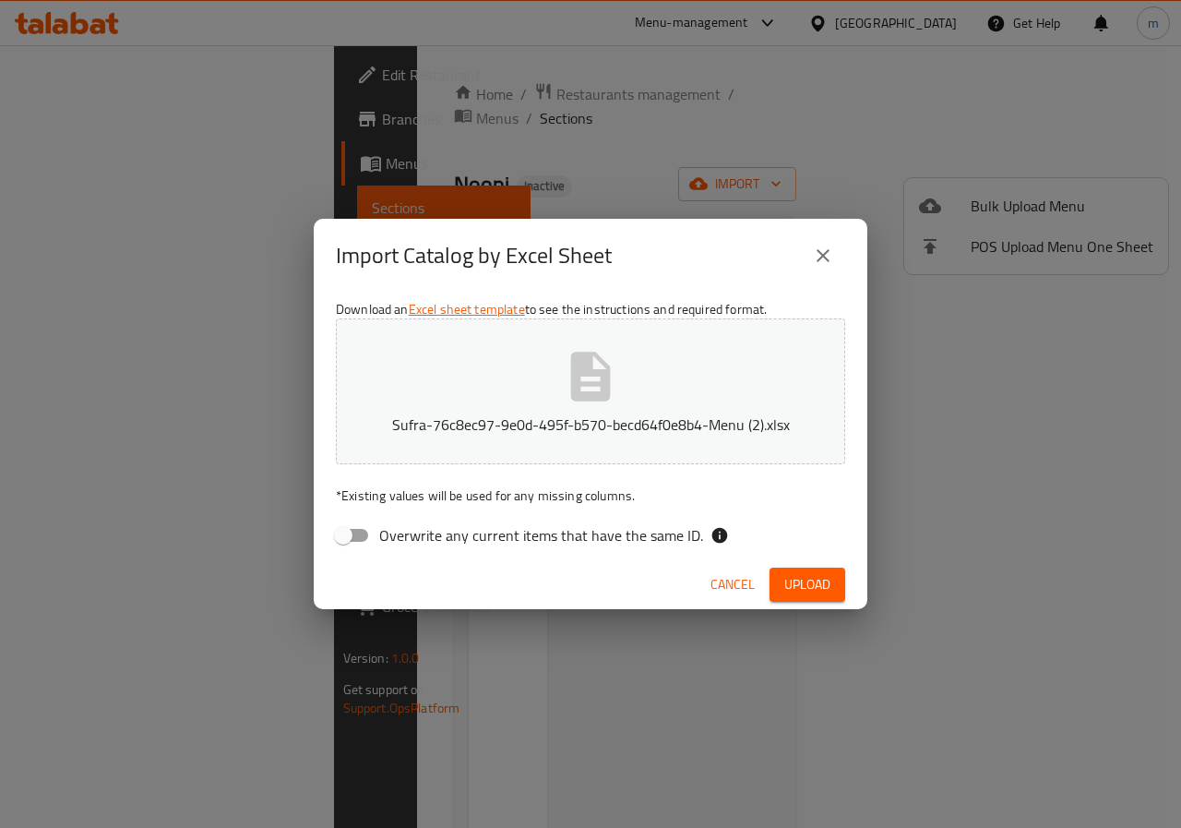
click at [814, 579] on span "Upload" at bounding box center [807, 584] width 46 height 23
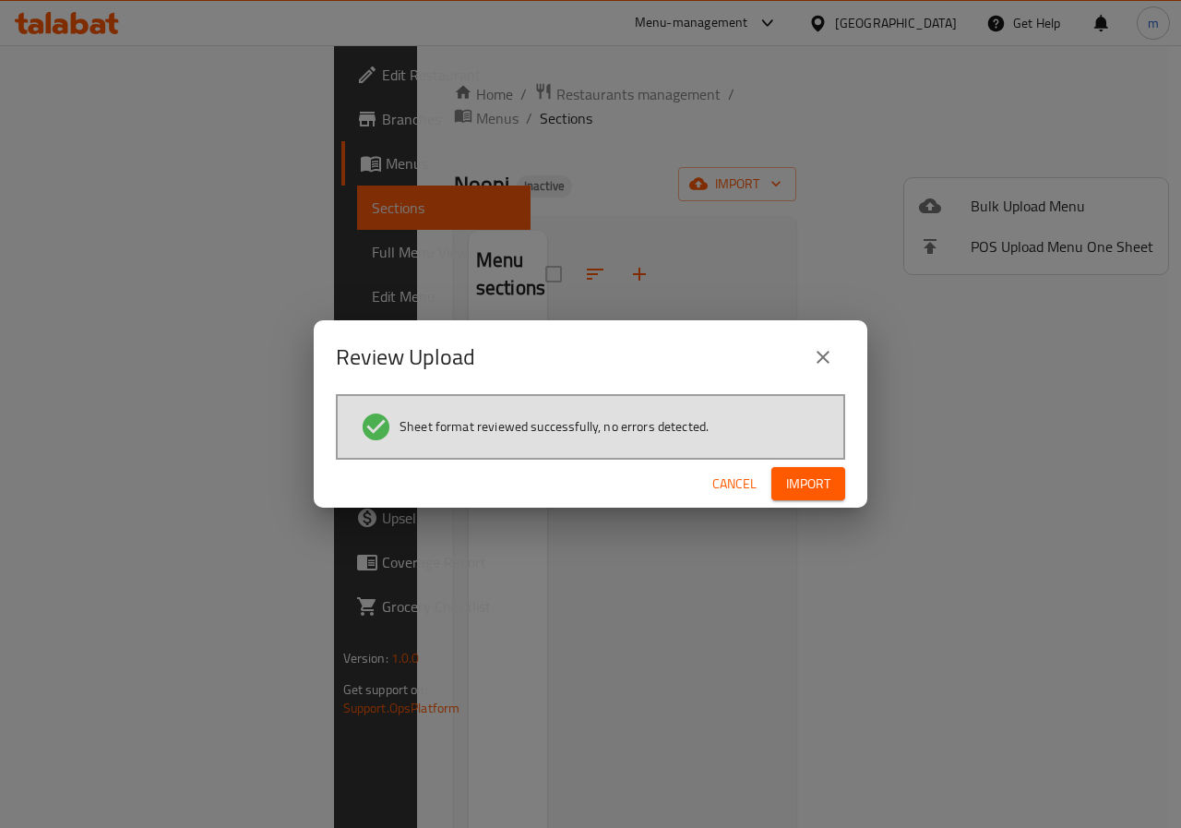
click at [838, 469] on button "Import" at bounding box center [809, 484] width 74 height 34
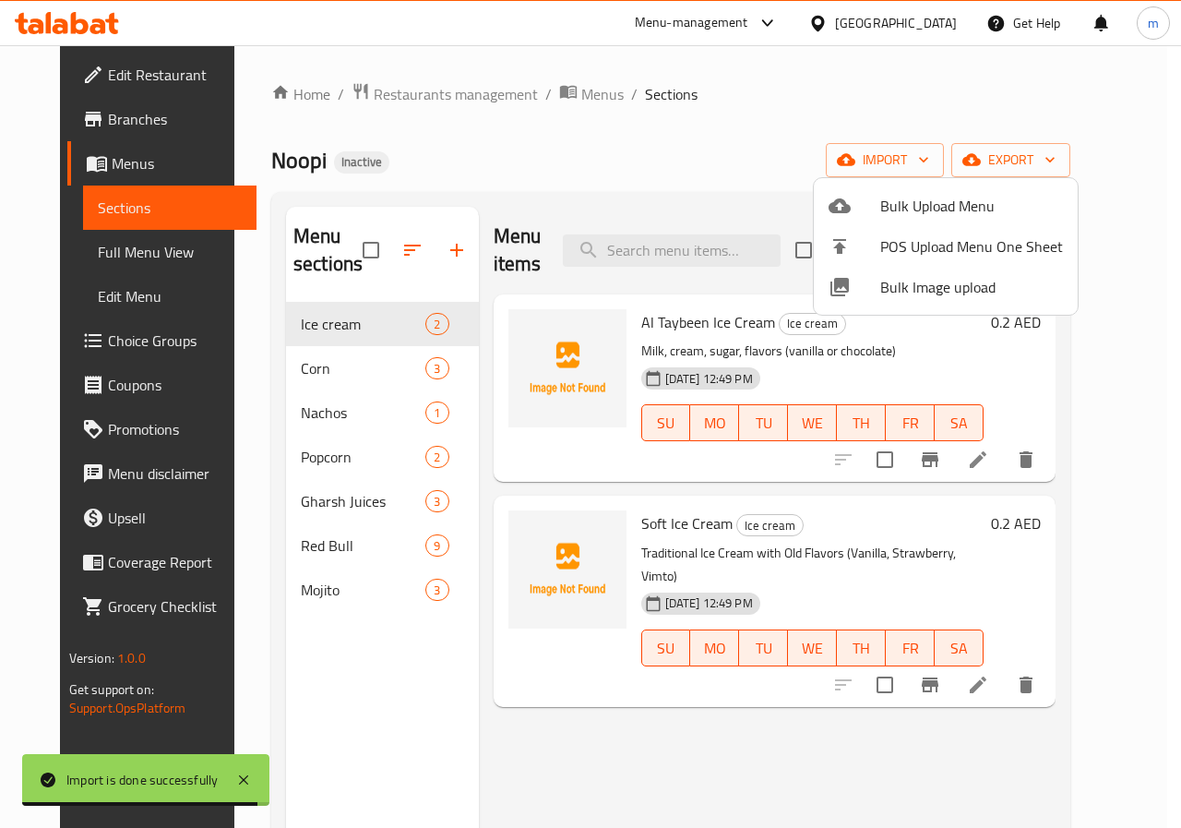
click at [333, 374] on div at bounding box center [590, 414] width 1181 height 828
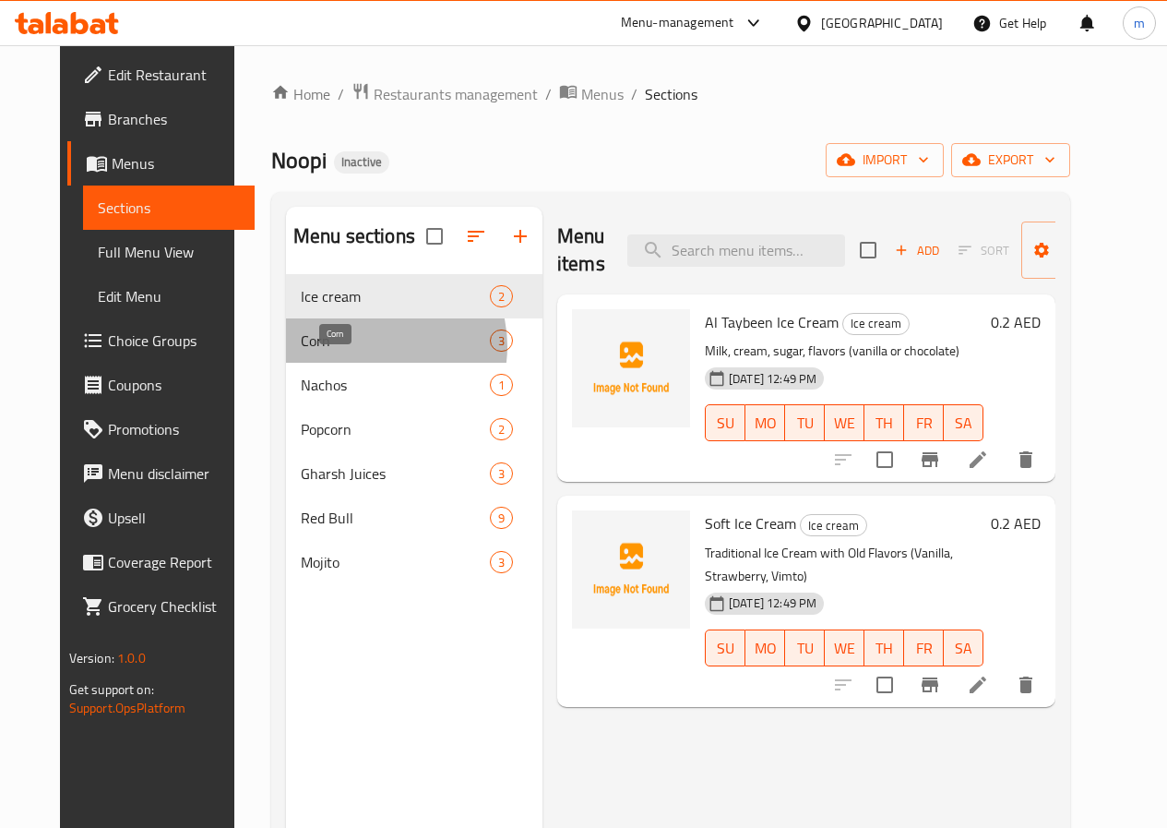
click at [333, 352] on span "Corn" at bounding box center [395, 340] width 189 height 22
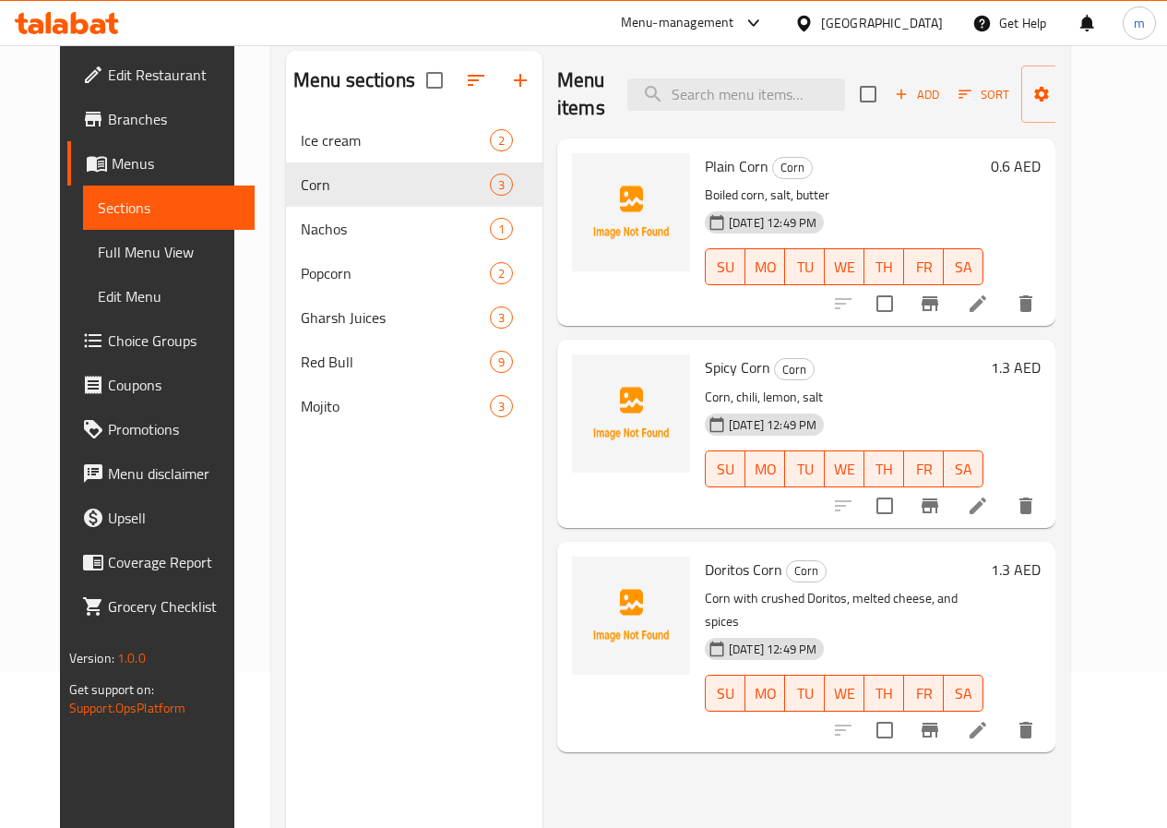
scroll to position [185, 0]
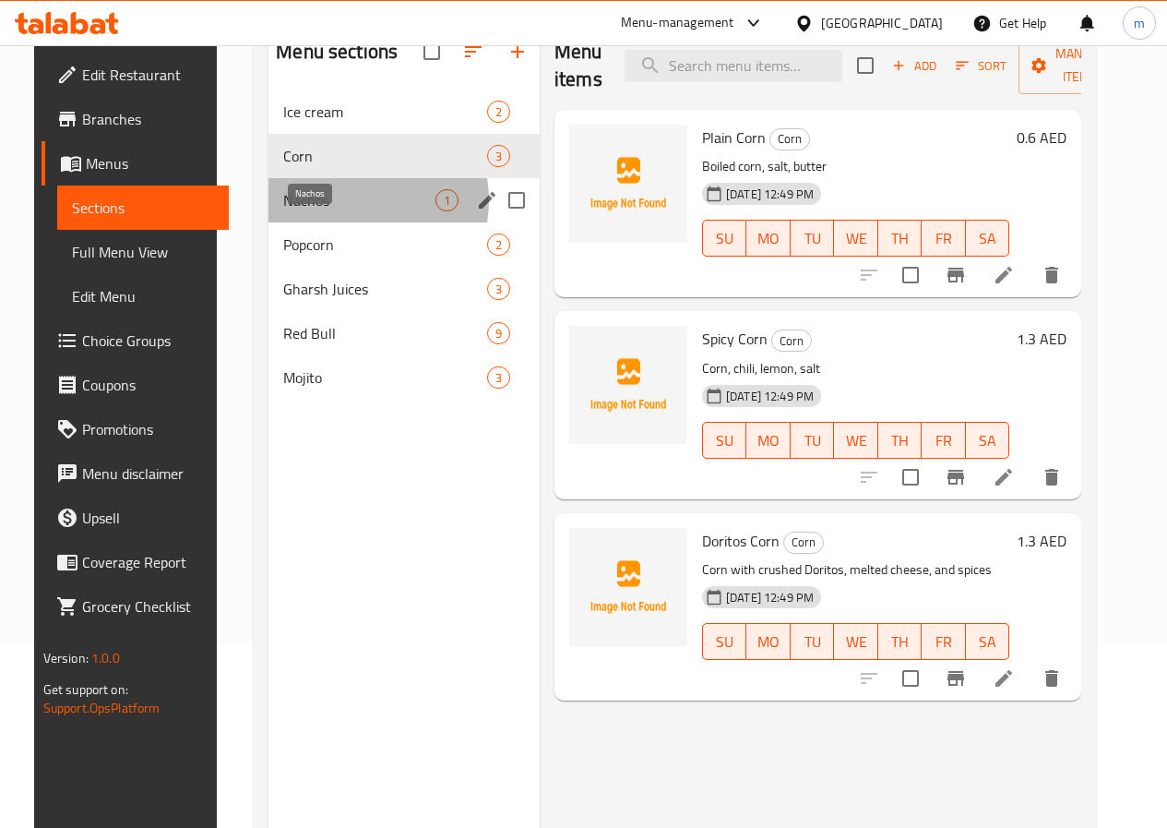
click at [326, 211] on span "Nachos" at bounding box center [359, 200] width 152 height 22
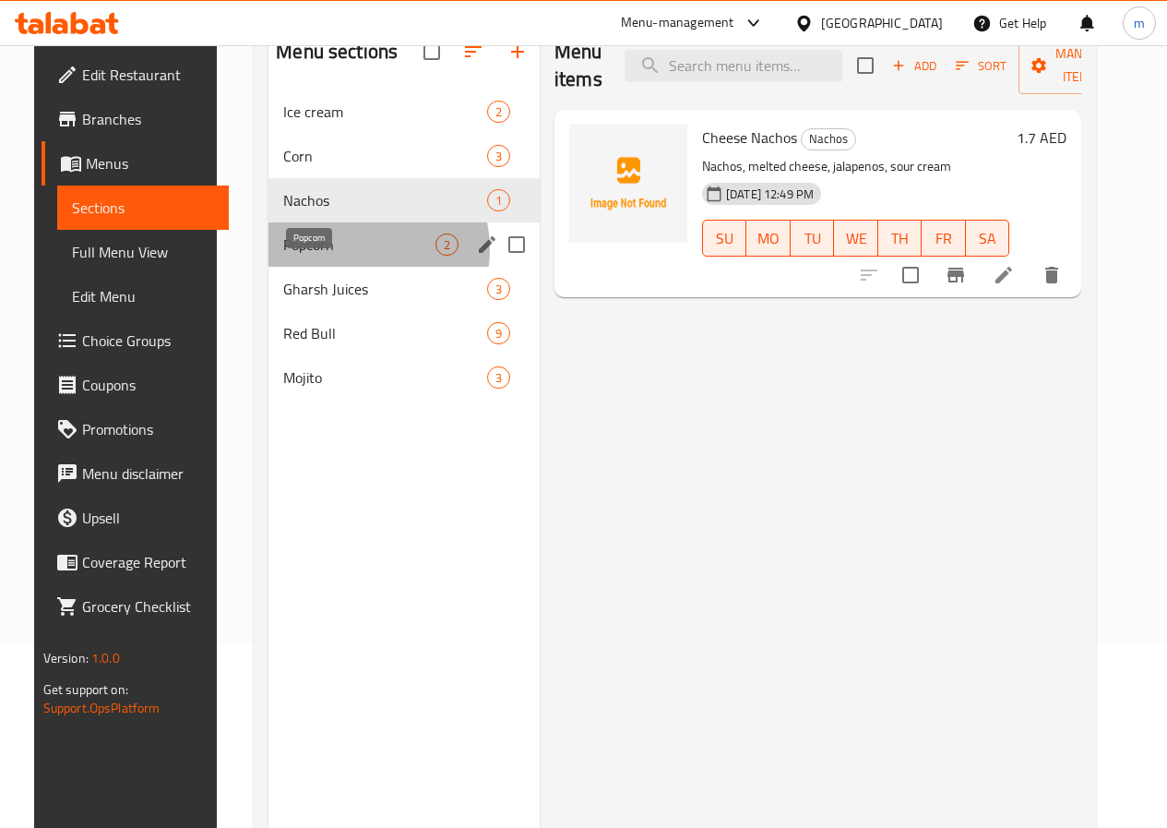
click at [329, 256] on span "Popcorn" at bounding box center [359, 244] width 152 height 22
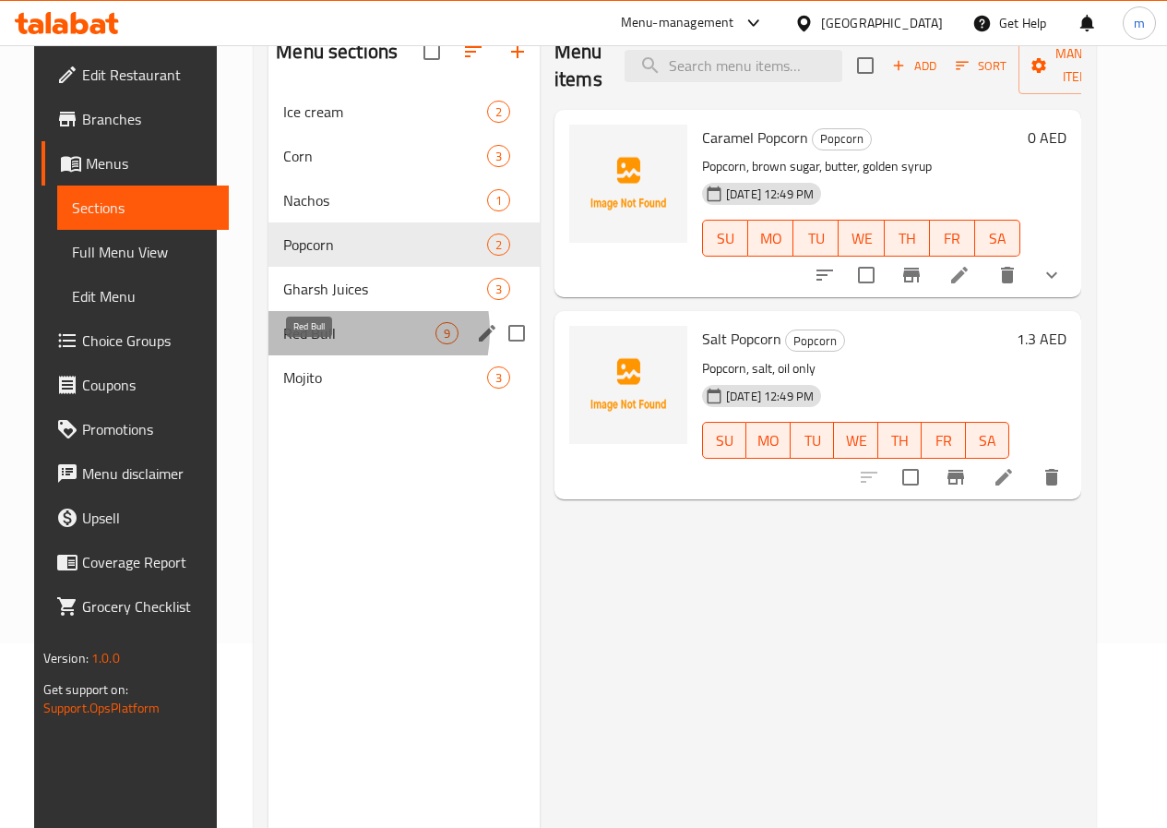
click at [321, 344] on span "Red Bull" at bounding box center [359, 333] width 152 height 22
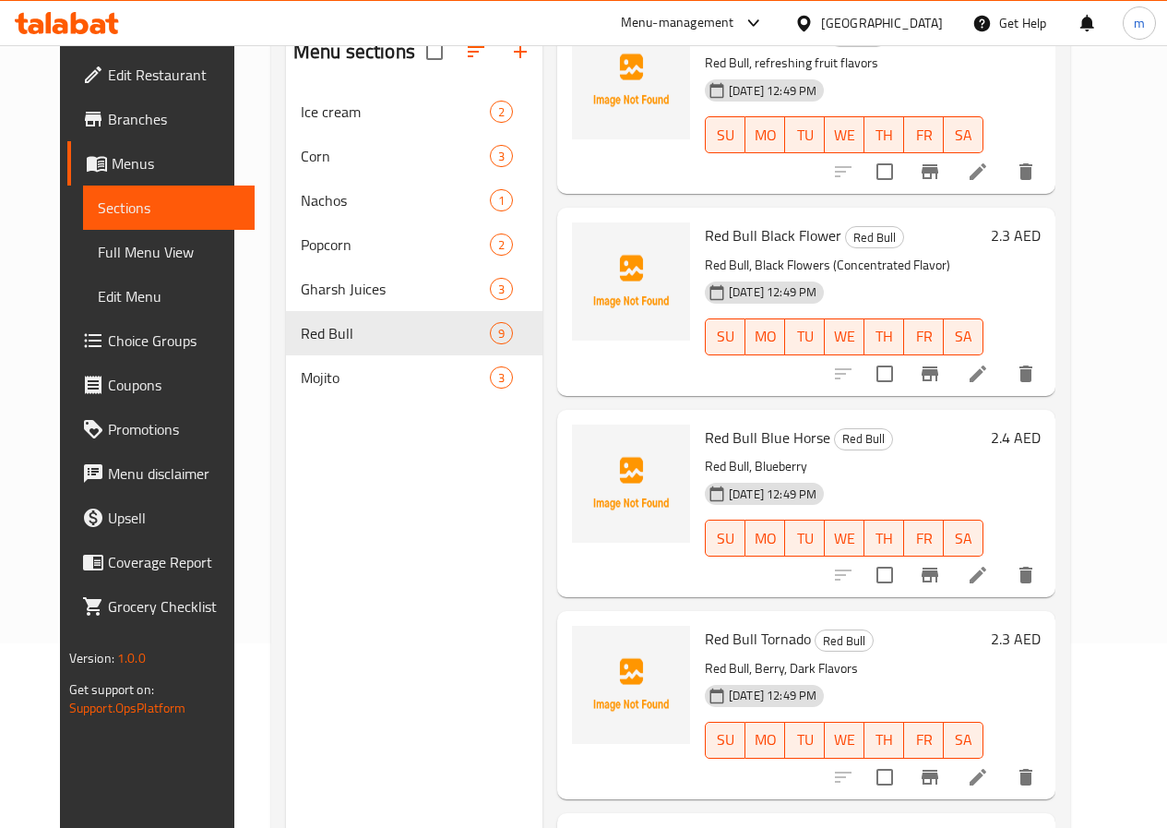
scroll to position [45, 0]
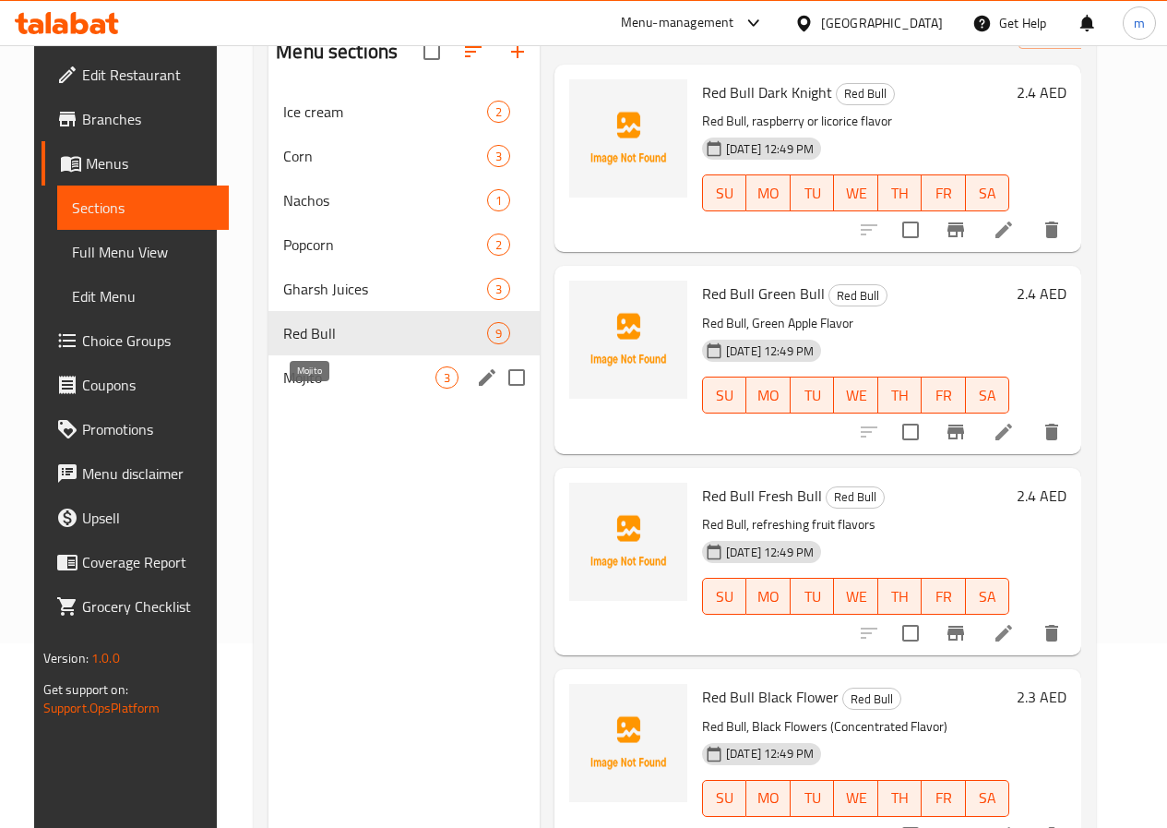
click at [326, 389] on span "Mojito" at bounding box center [359, 377] width 152 height 22
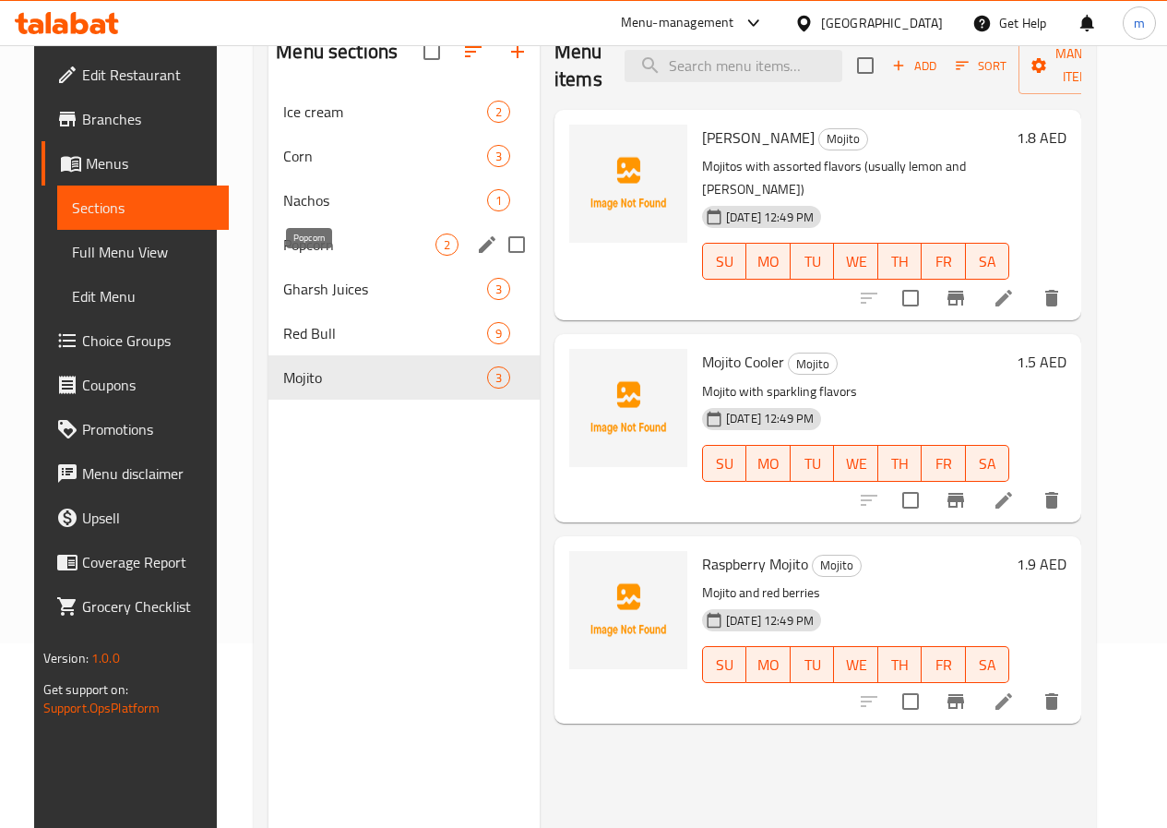
click at [327, 256] on span "Popcorn" at bounding box center [359, 244] width 152 height 22
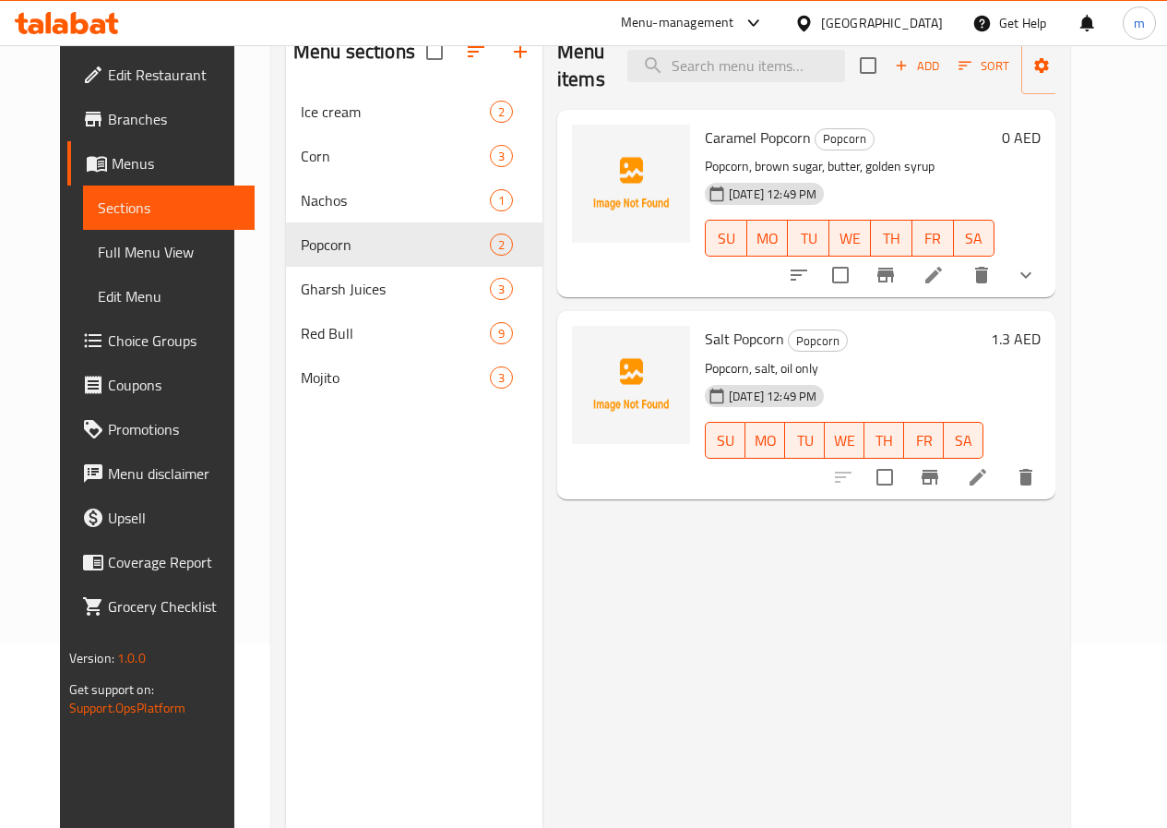
click at [945, 272] on icon at bounding box center [934, 275] width 22 height 22
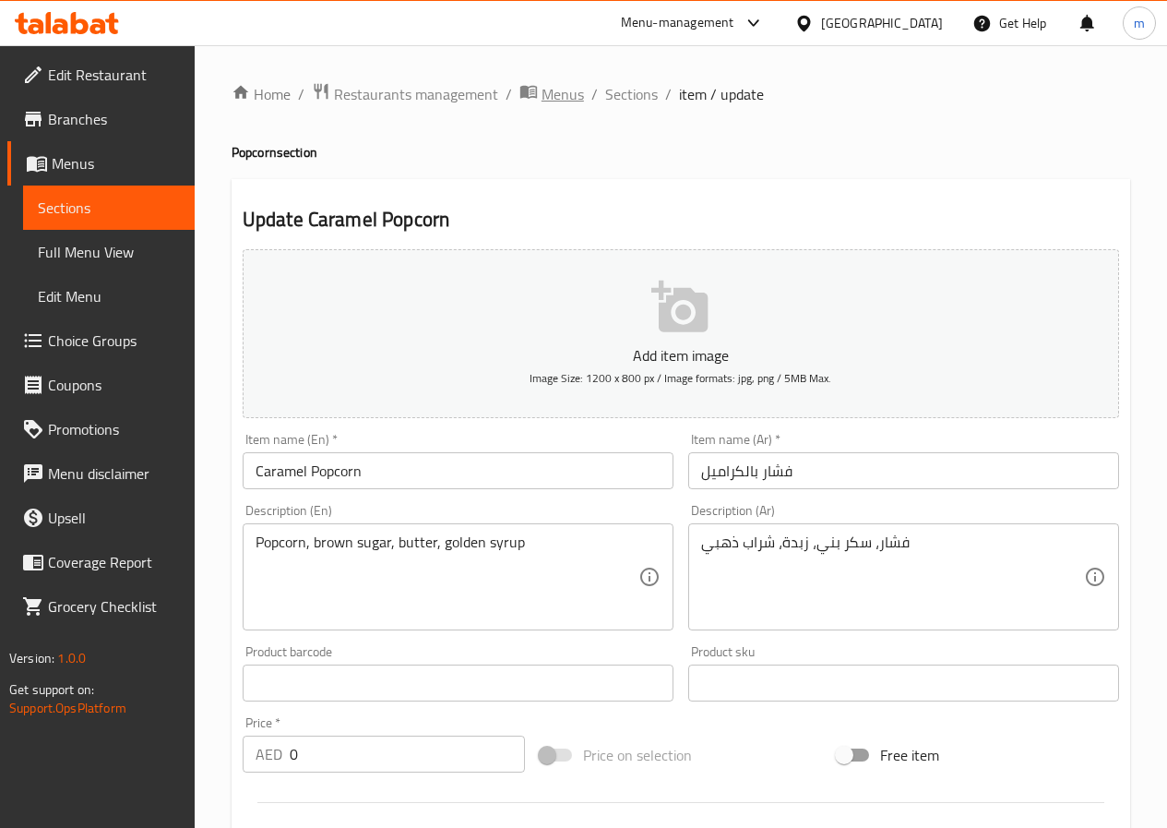
click at [579, 88] on span "Menus" at bounding box center [563, 94] width 42 height 22
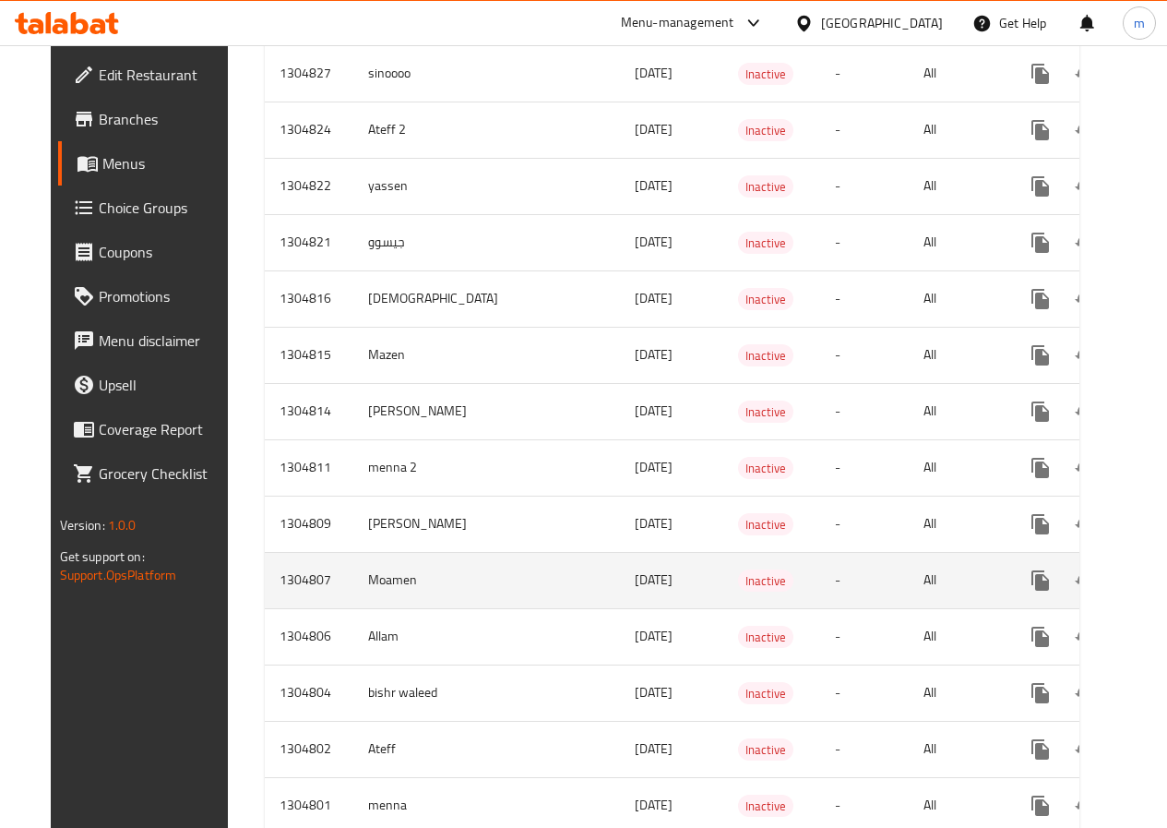
scroll to position [1365, 0]
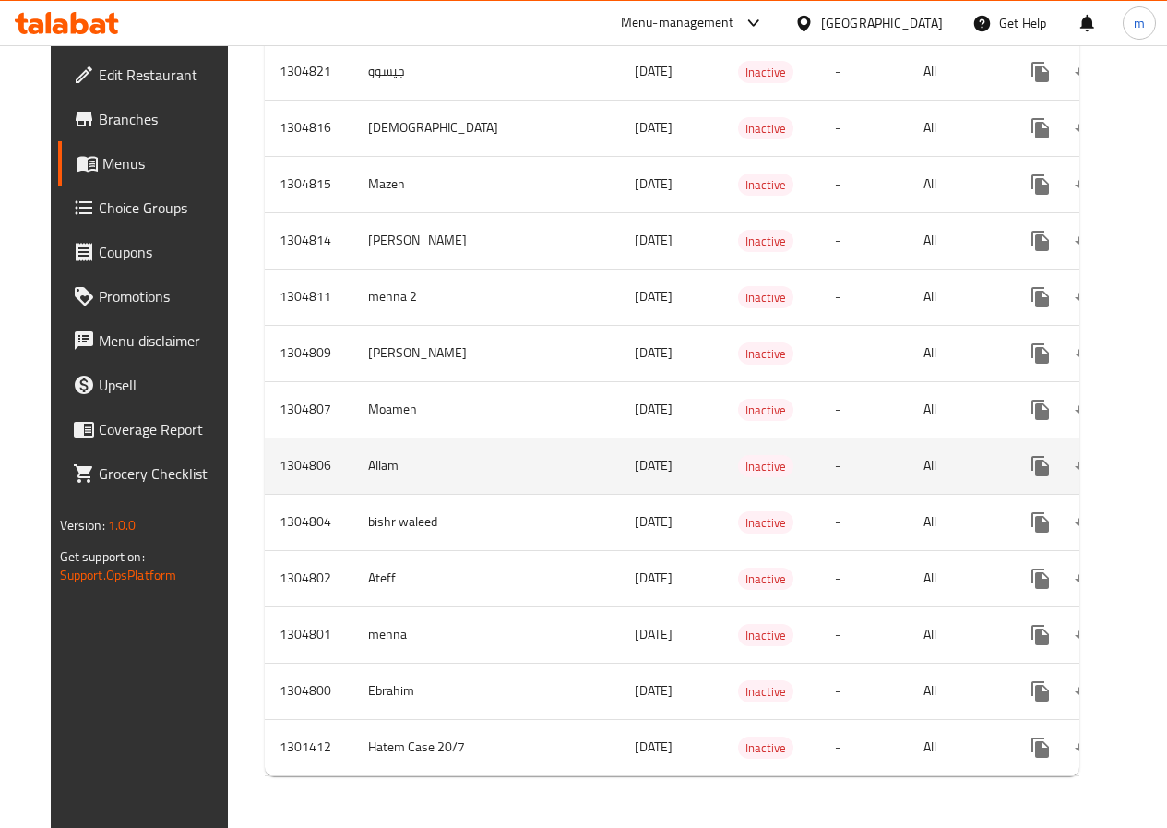
click at [353, 459] on td "Allam" at bounding box center [436, 465] width 167 height 56
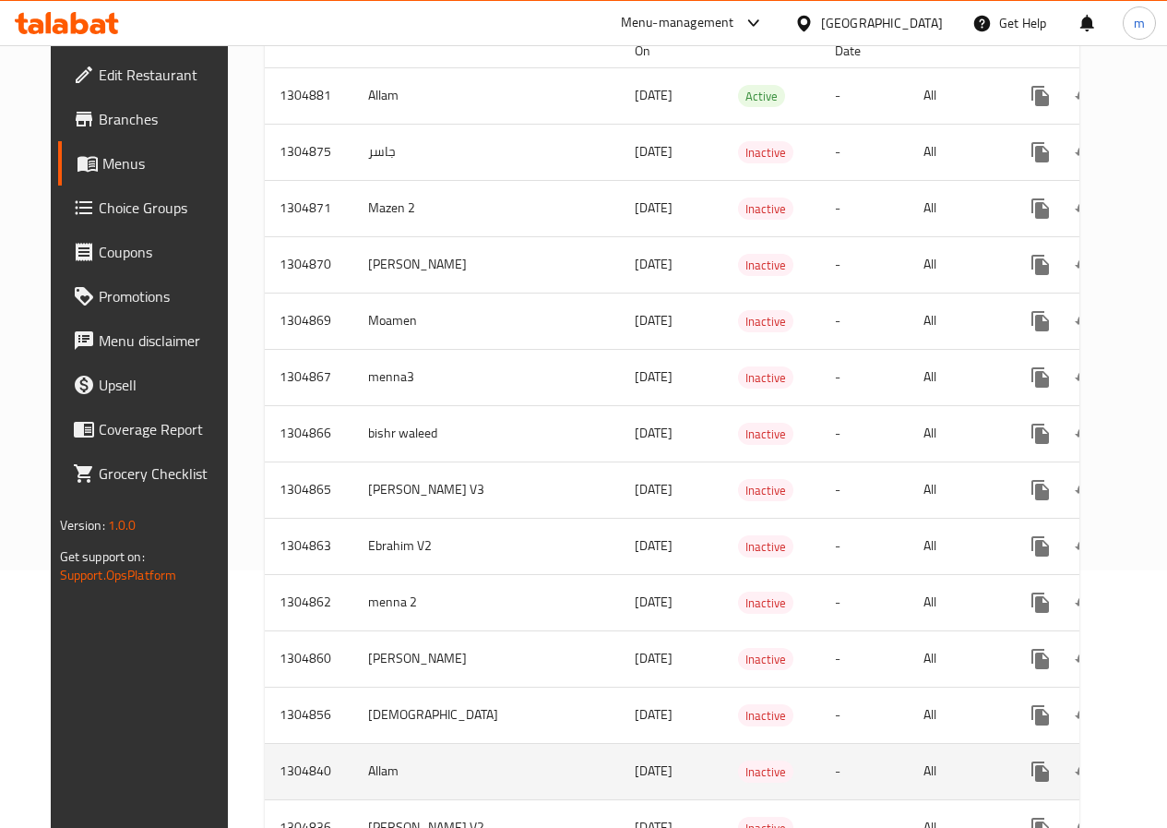
scroll to position [0, 0]
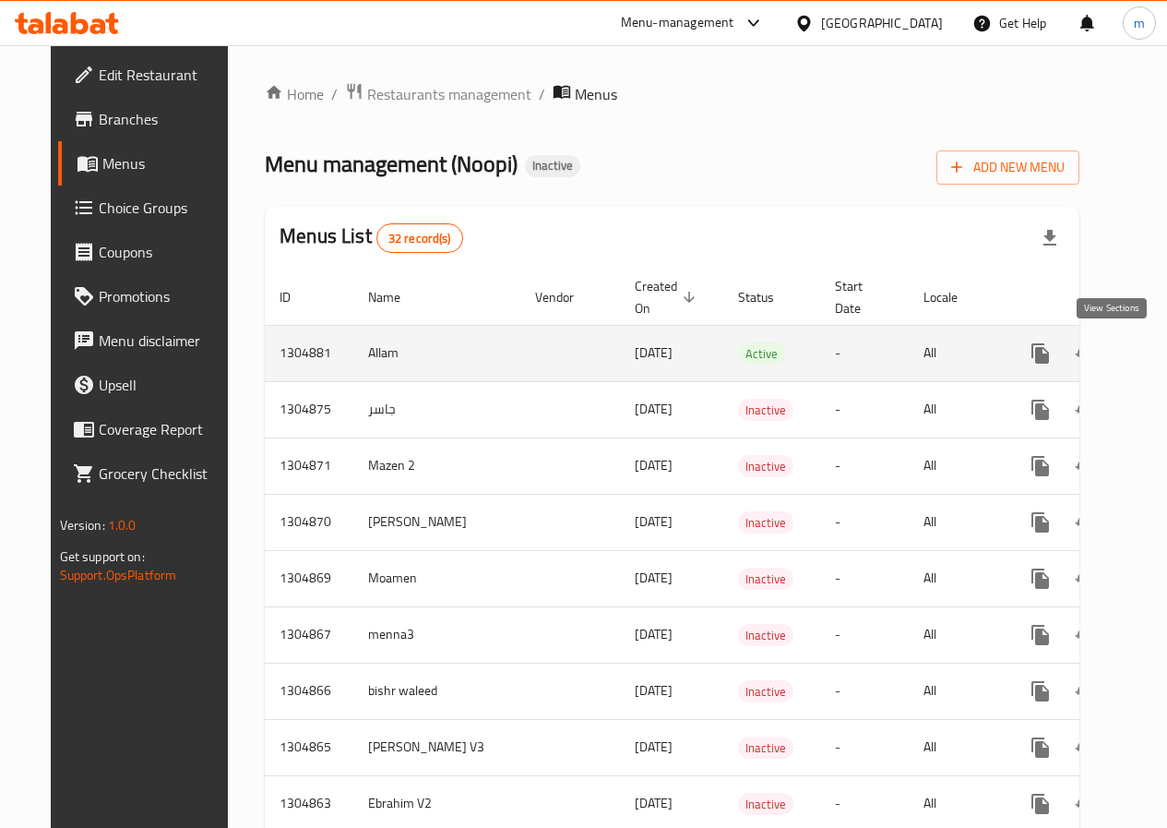
click at [1163, 355] on icon "enhanced table" at bounding box center [1174, 353] width 22 height 22
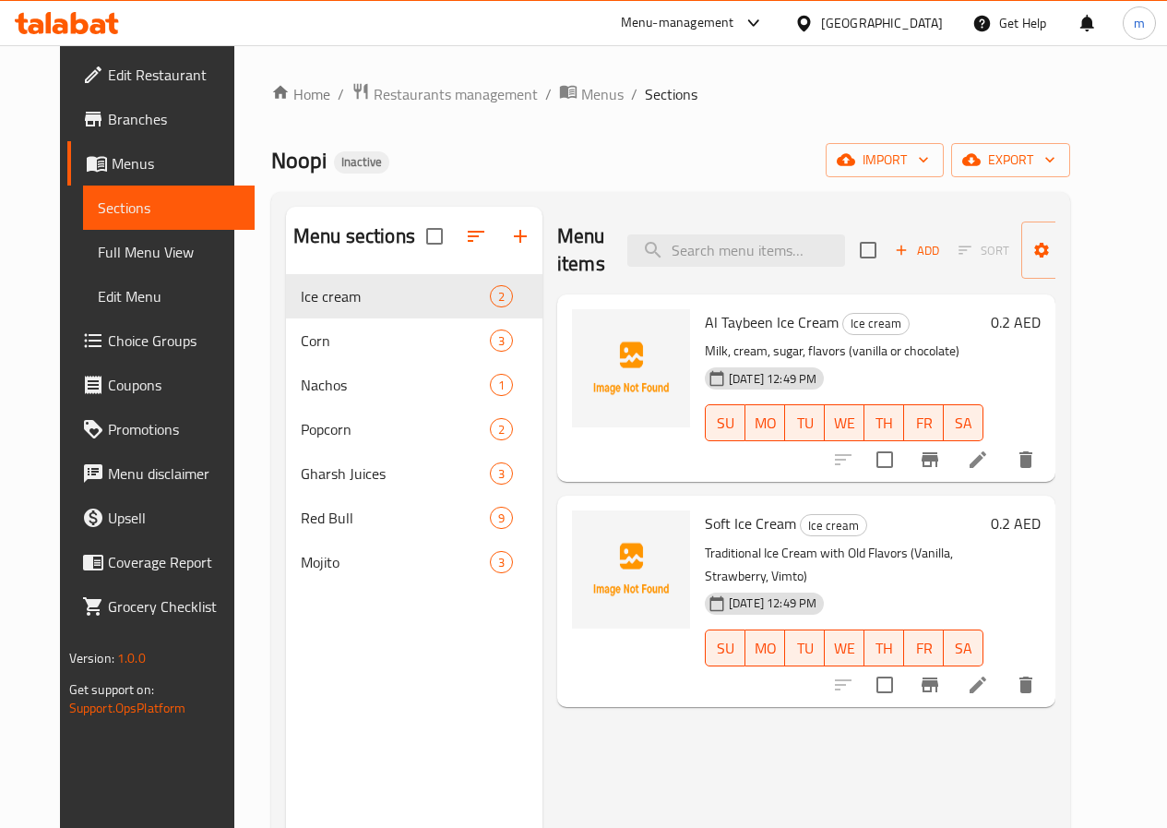
click at [501, 148] on div "Noopi Inactive import export" at bounding box center [670, 160] width 799 height 34
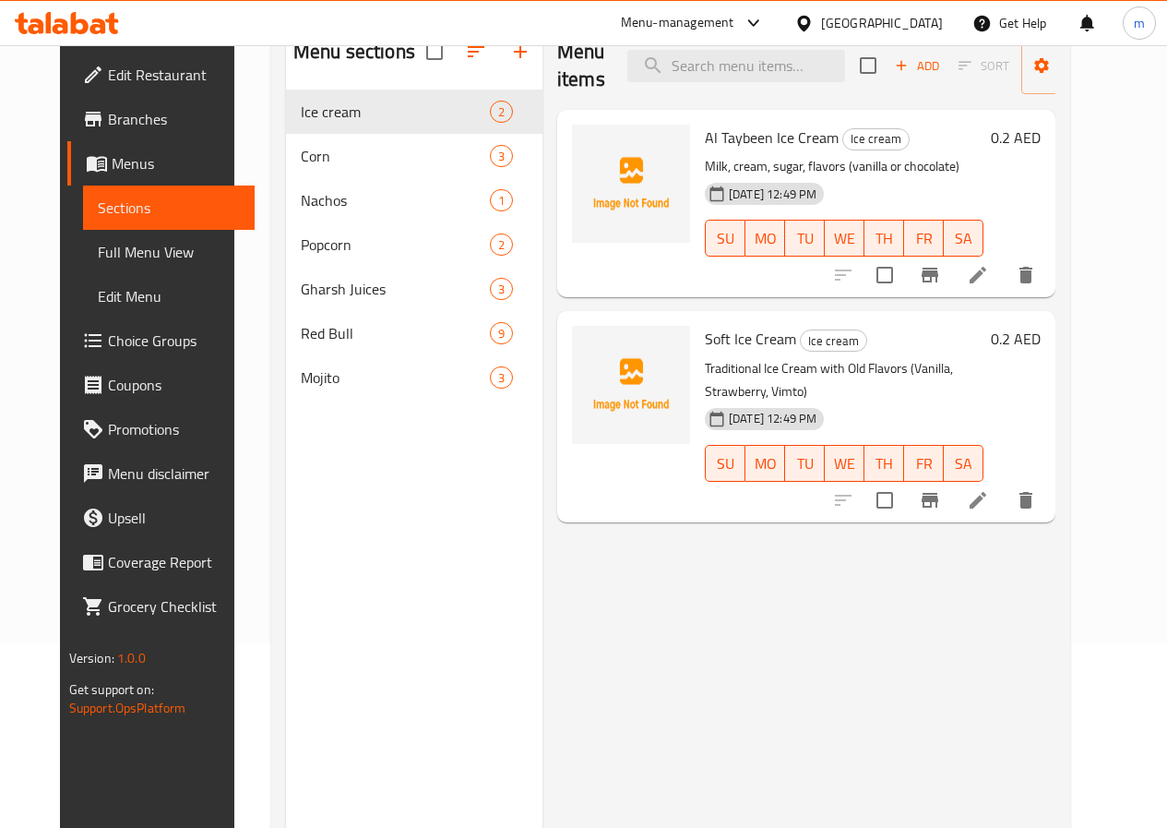
scroll to position [92, 0]
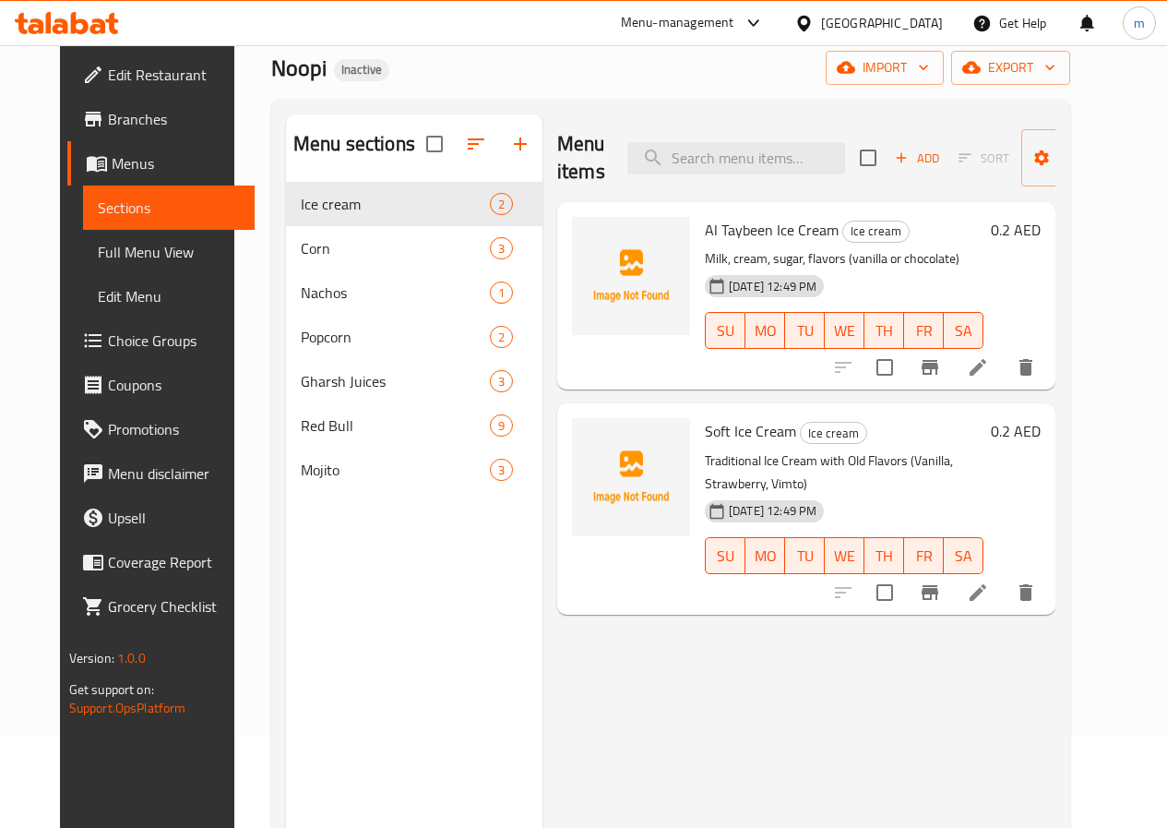
click at [760, 31] on icon at bounding box center [754, 23] width 22 height 22
click at [759, 19] on icon at bounding box center [754, 23] width 22 height 22
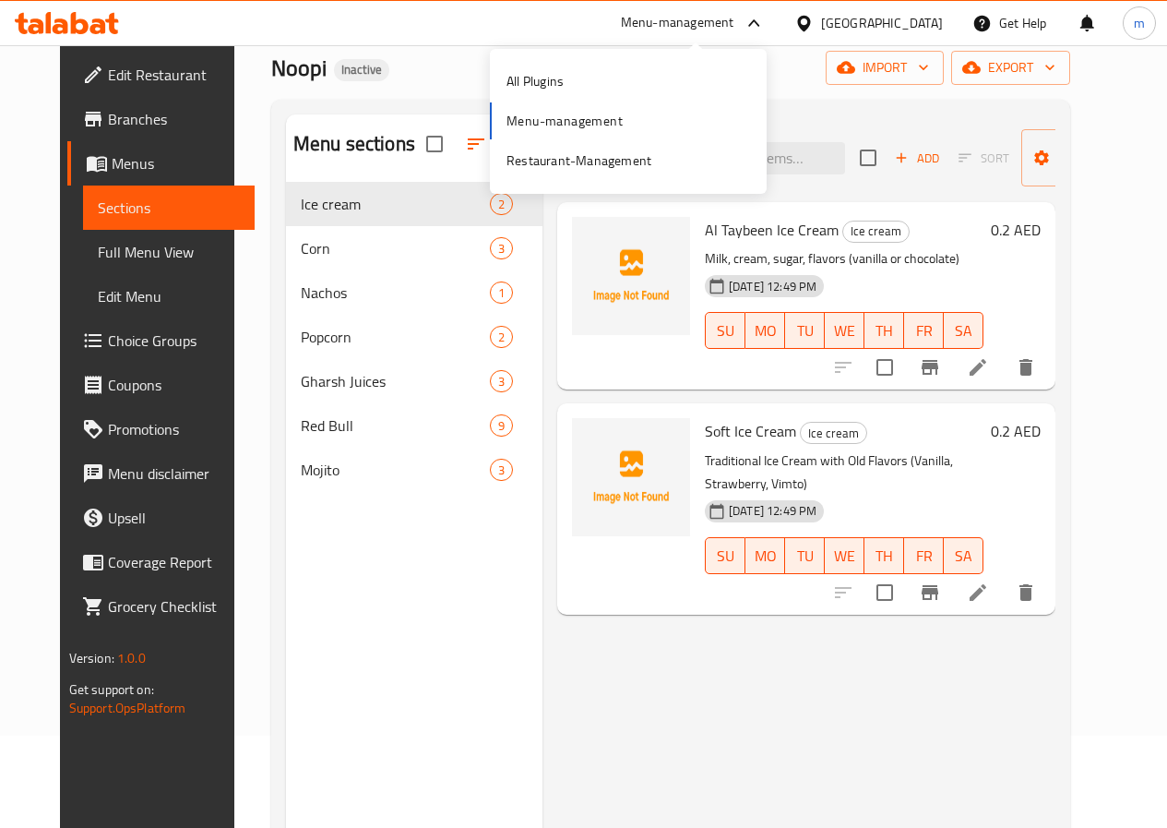
click at [759, 19] on icon at bounding box center [754, 23] width 22 height 22
